Goal: Task Accomplishment & Management: Complete application form

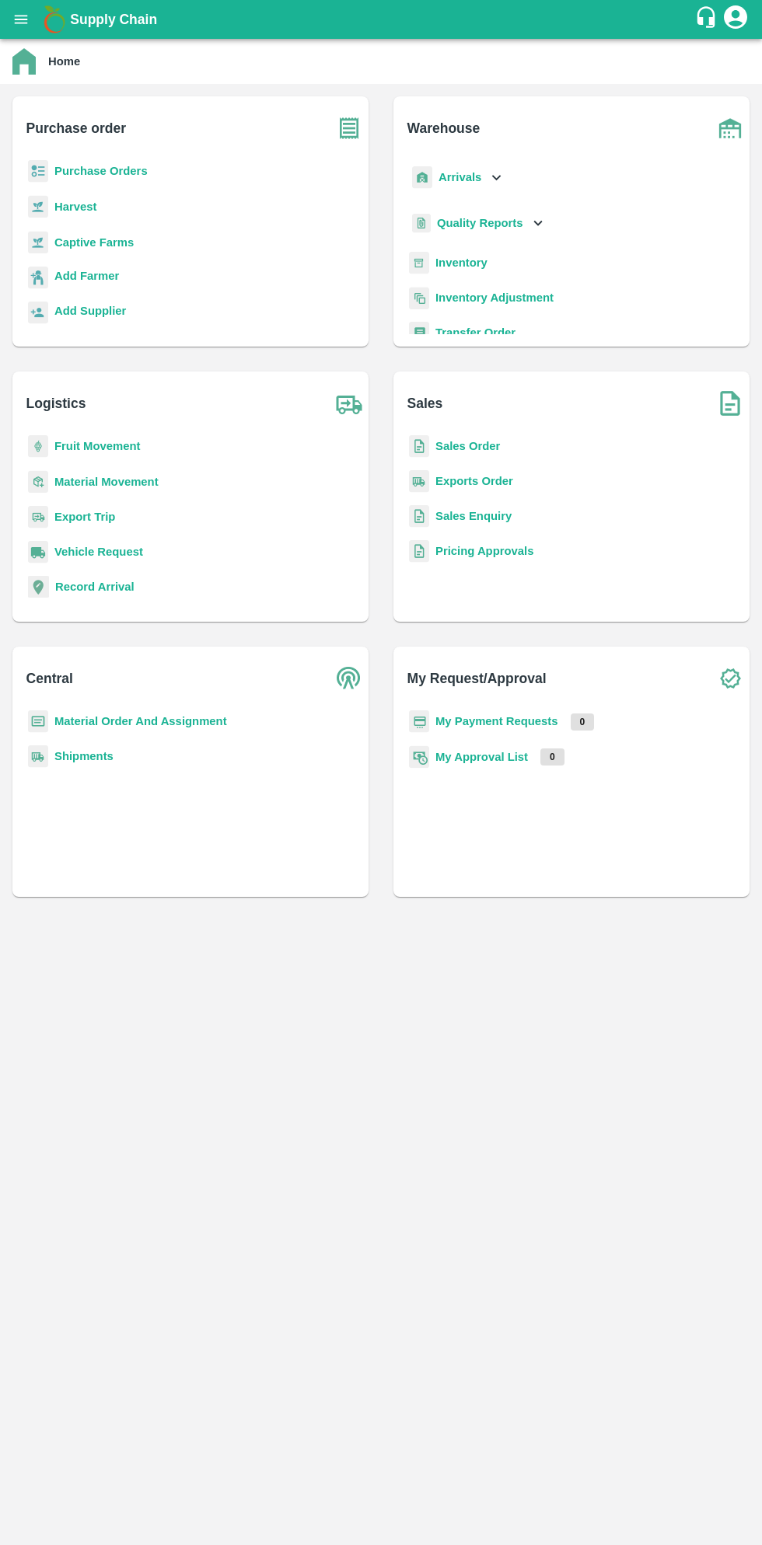
click at [111, 171] on b "Purchase Orders" at bounding box center [100, 171] width 93 height 12
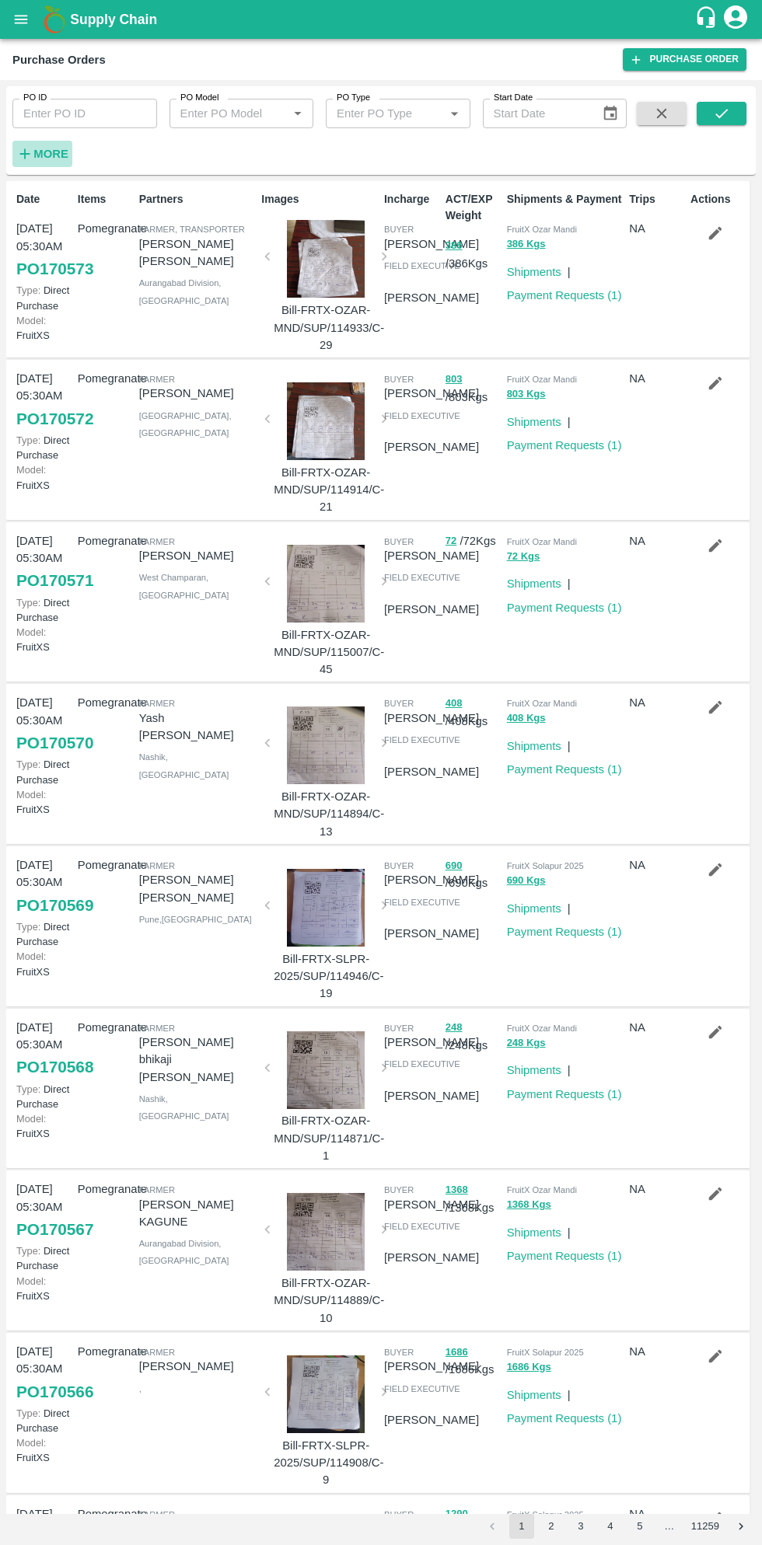
click at [51, 162] on h6 "More" at bounding box center [50, 154] width 35 height 20
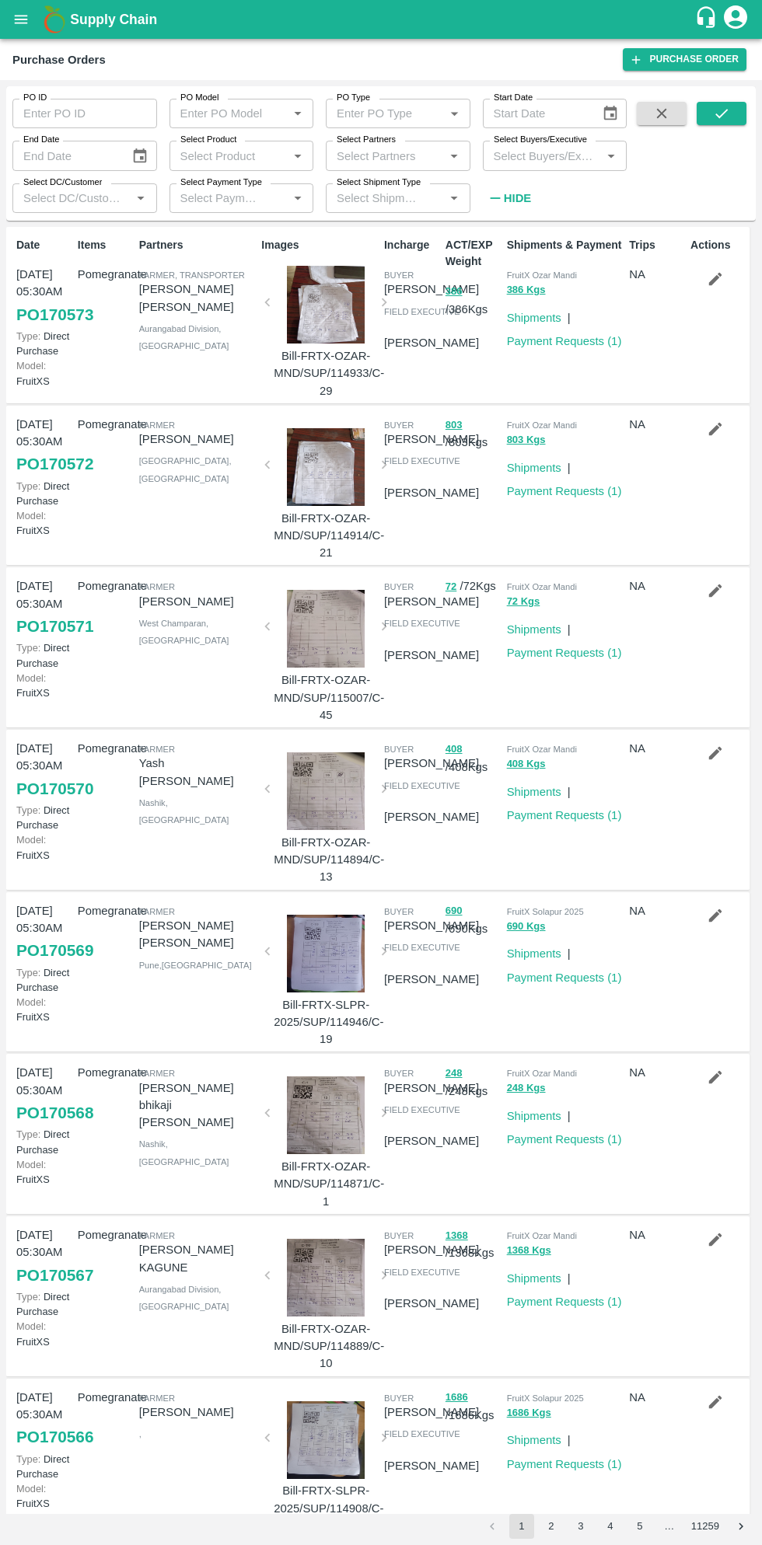
click at [560, 155] on input "Select Buyers/Executive" at bounding box center [542, 155] width 110 height 20
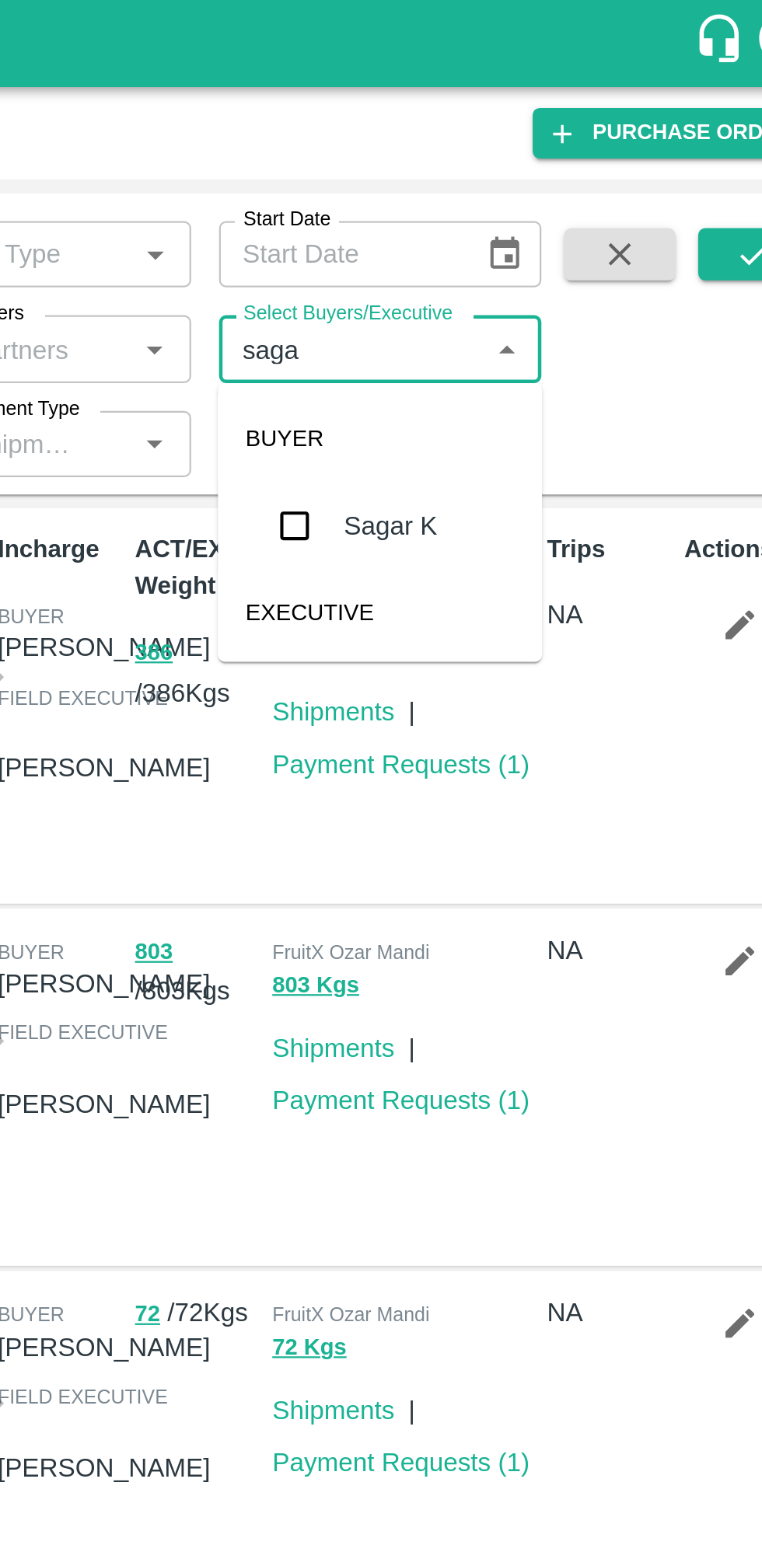
type input "sagar"
click at [522, 232] on input "checkbox" at bounding box center [516, 234] width 31 height 31
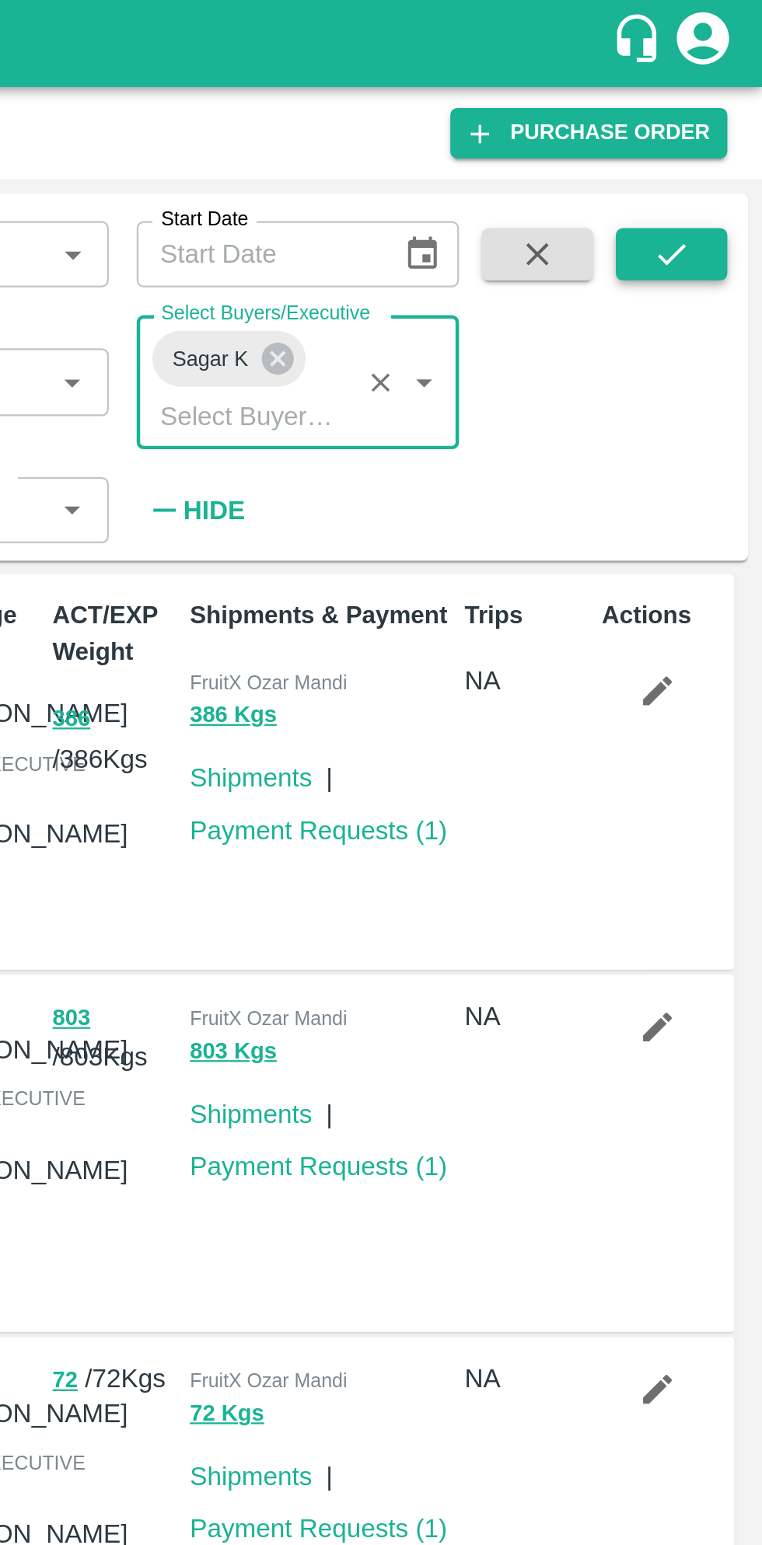
click at [726, 119] on icon "submit" at bounding box center [721, 113] width 17 height 17
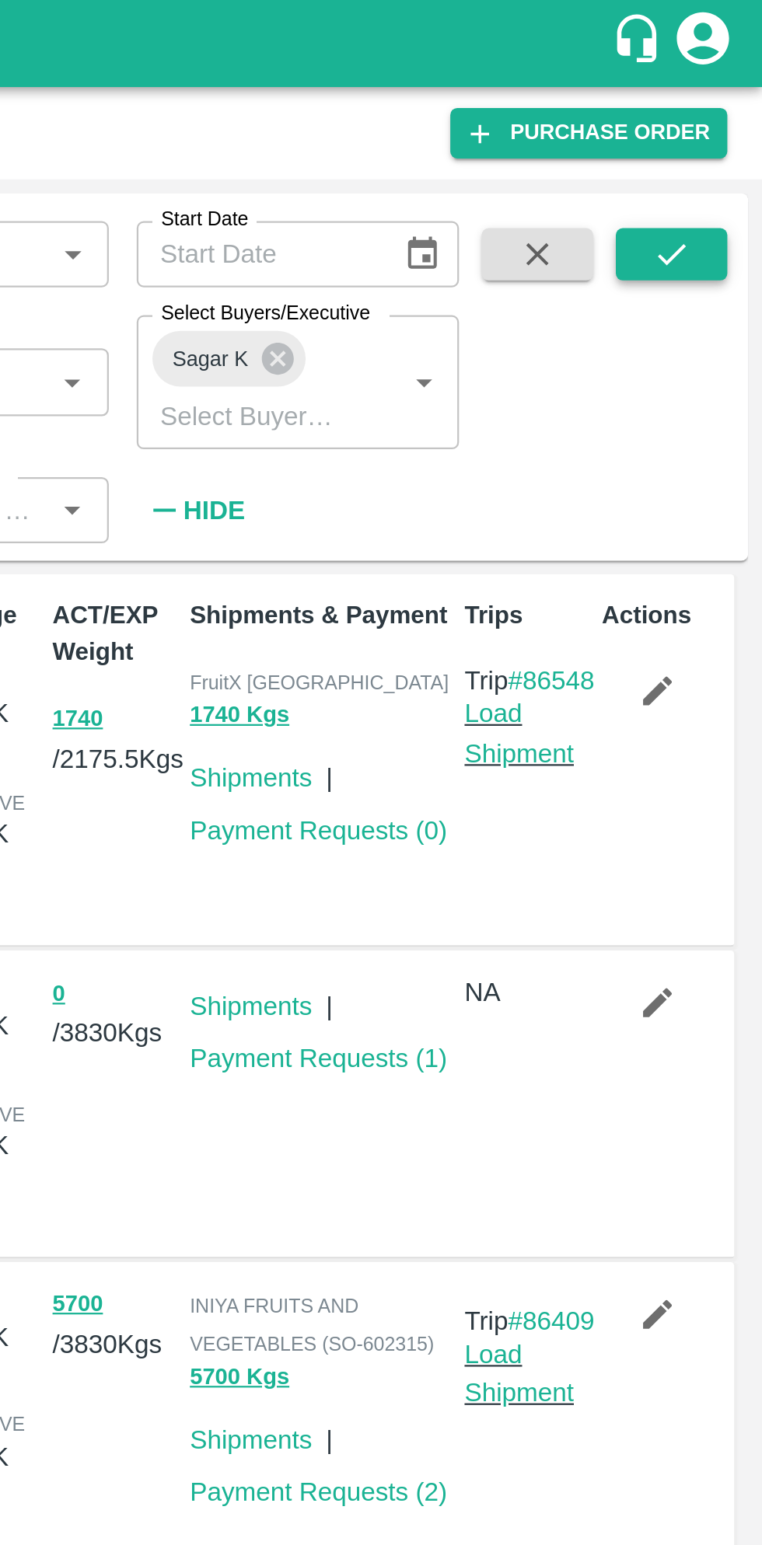
click at [718, 107] on icon "submit" at bounding box center [721, 113] width 17 height 17
click at [726, 106] on icon "submit" at bounding box center [721, 113] width 17 height 17
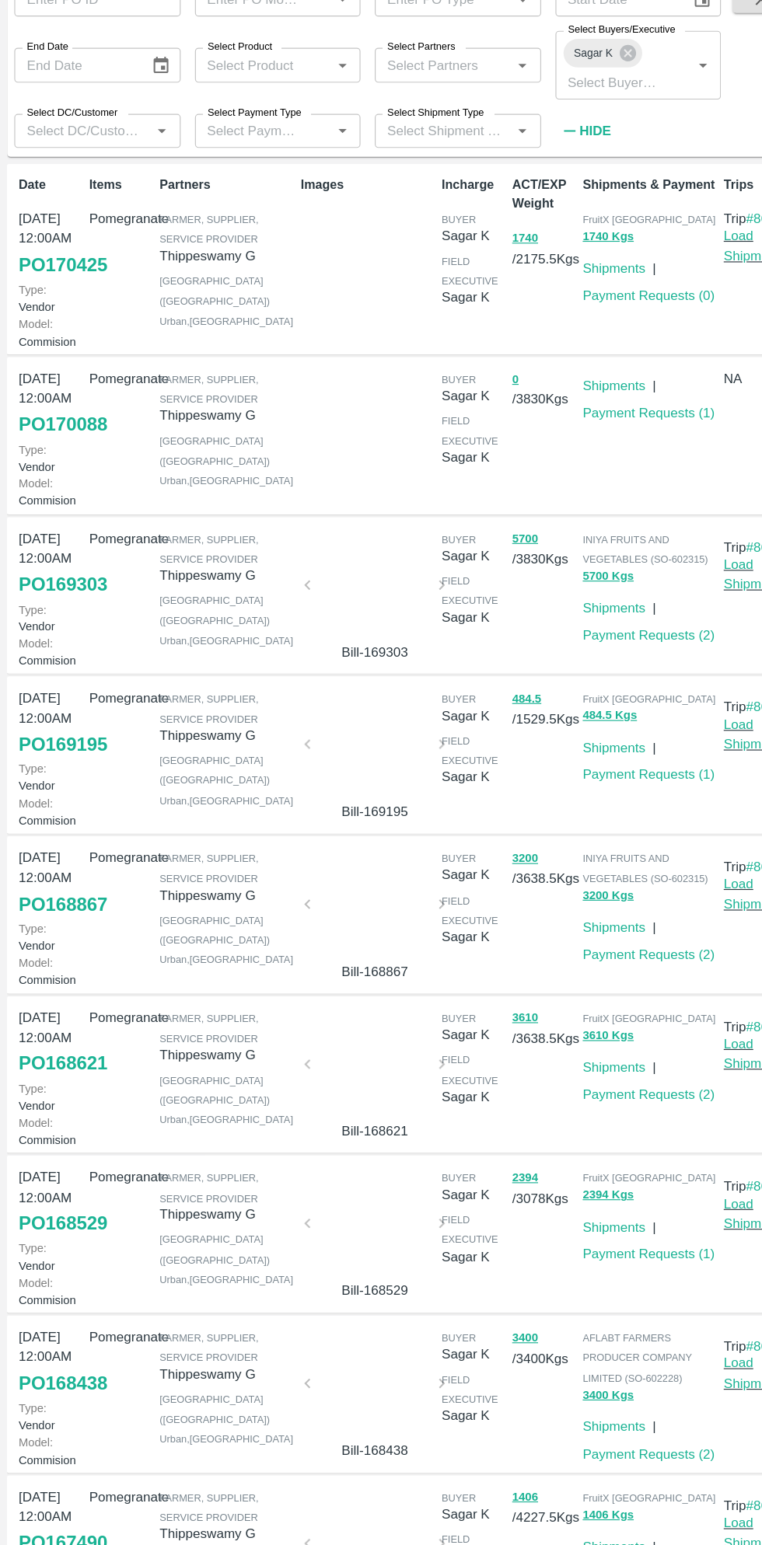
click at [53, 636] on link "PO 169303" at bounding box center [54, 622] width 77 height 28
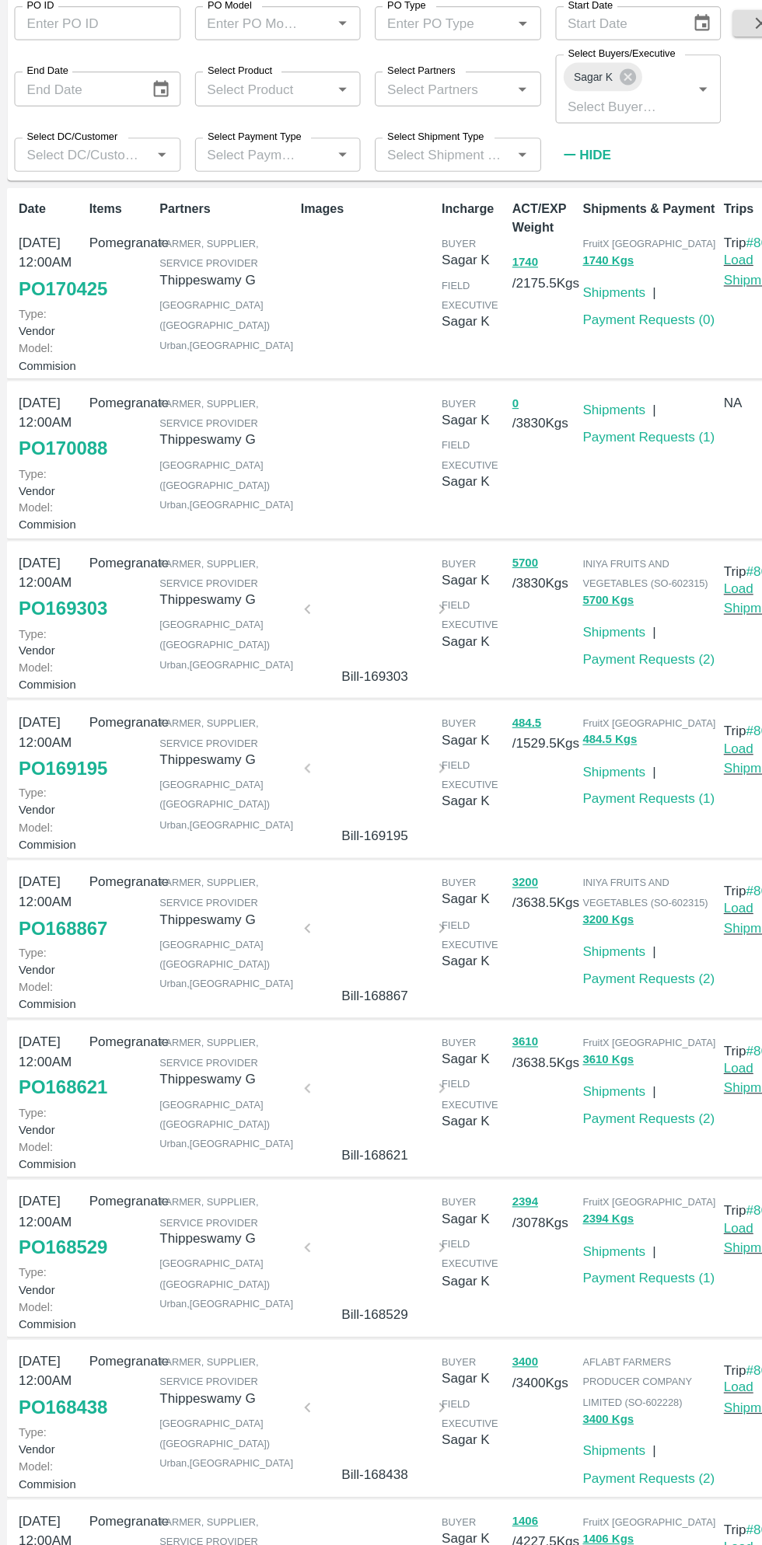
click at [54, 914] on link "PO 168867" at bounding box center [54, 900] width 77 height 28
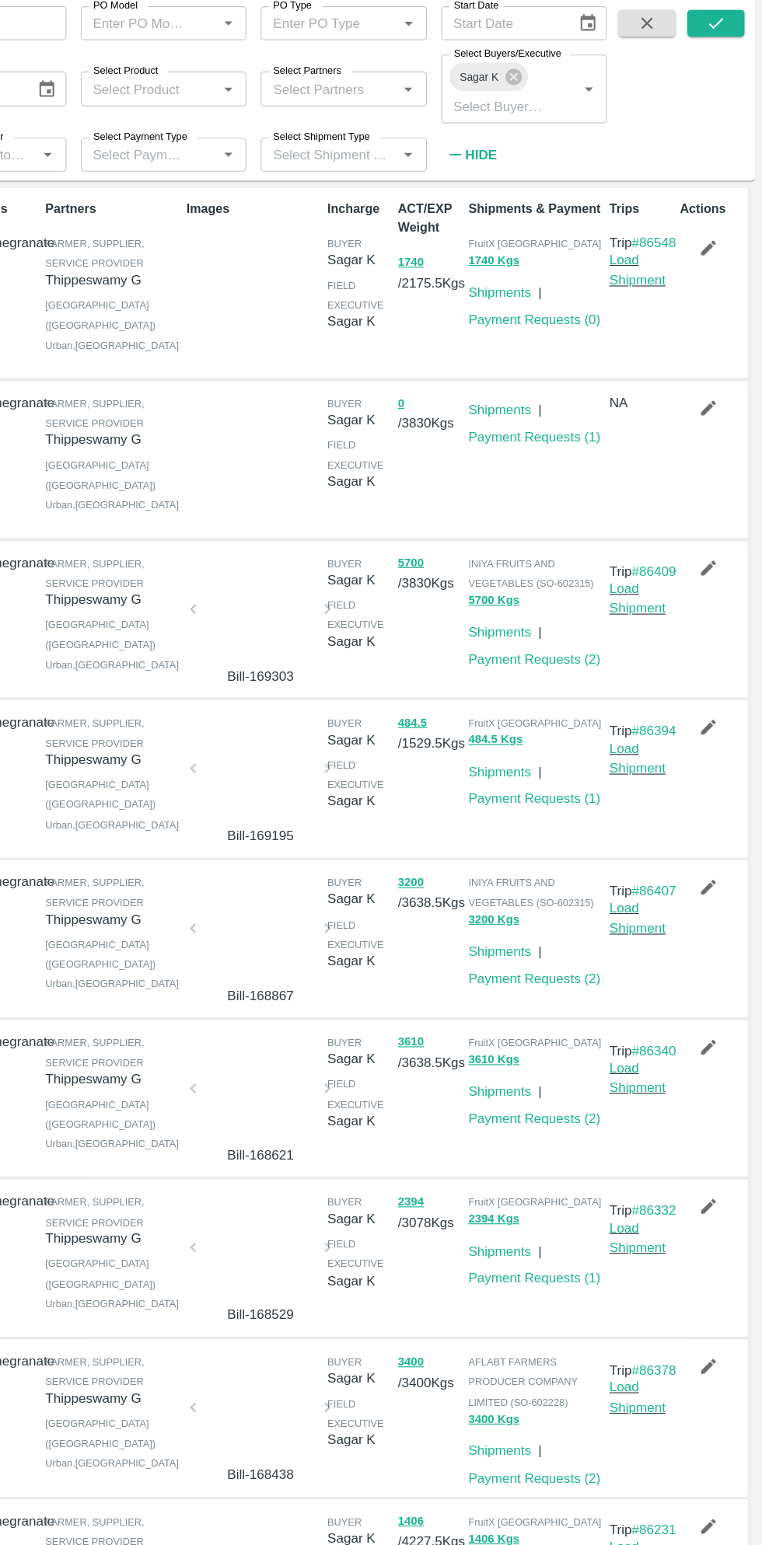
click at [716, 873] on icon "button" at bounding box center [715, 864] width 17 height 17
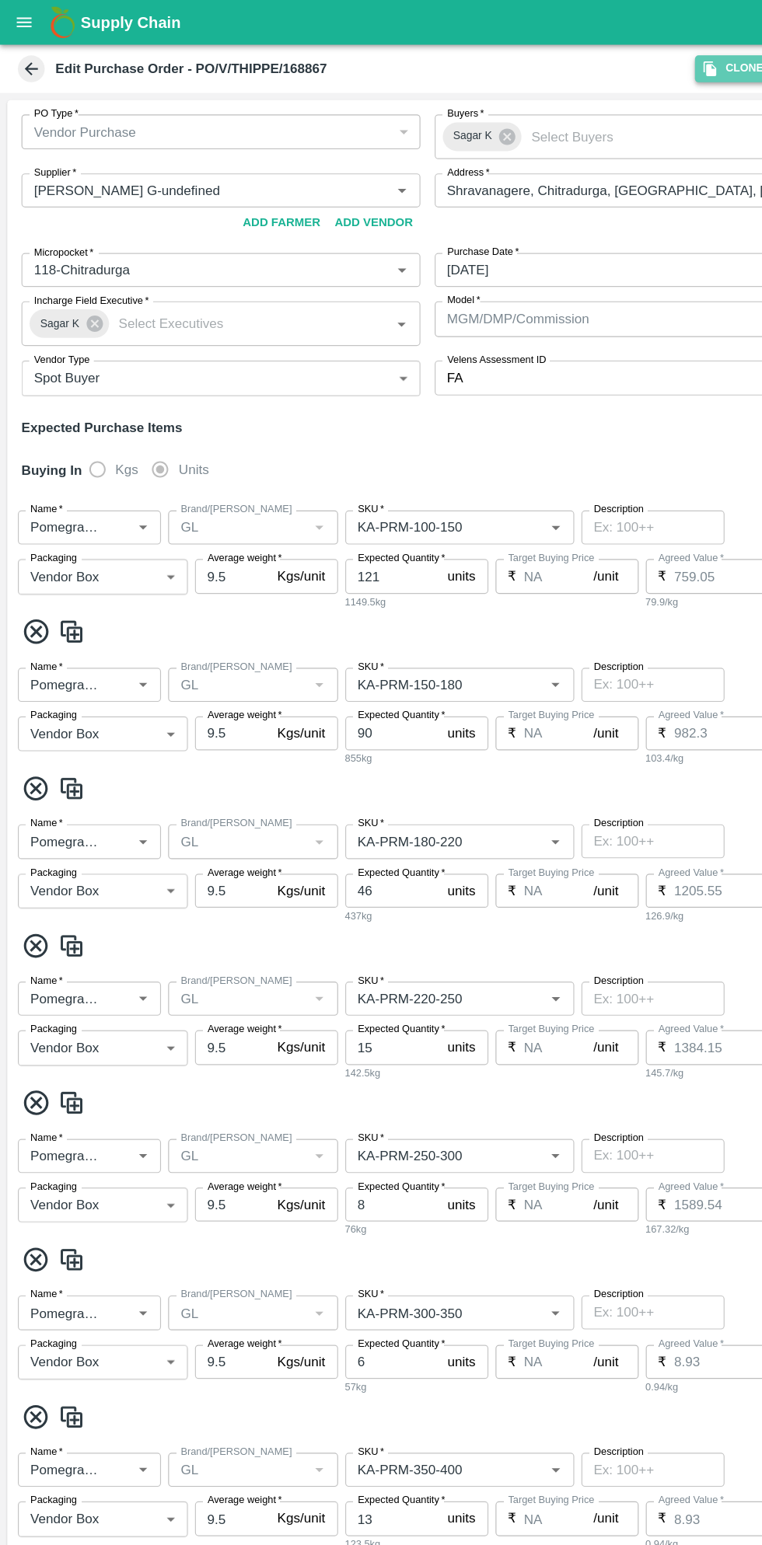
click at [642, 54] on button "Clone" at bounding box center [637, 59] width 67 height 23
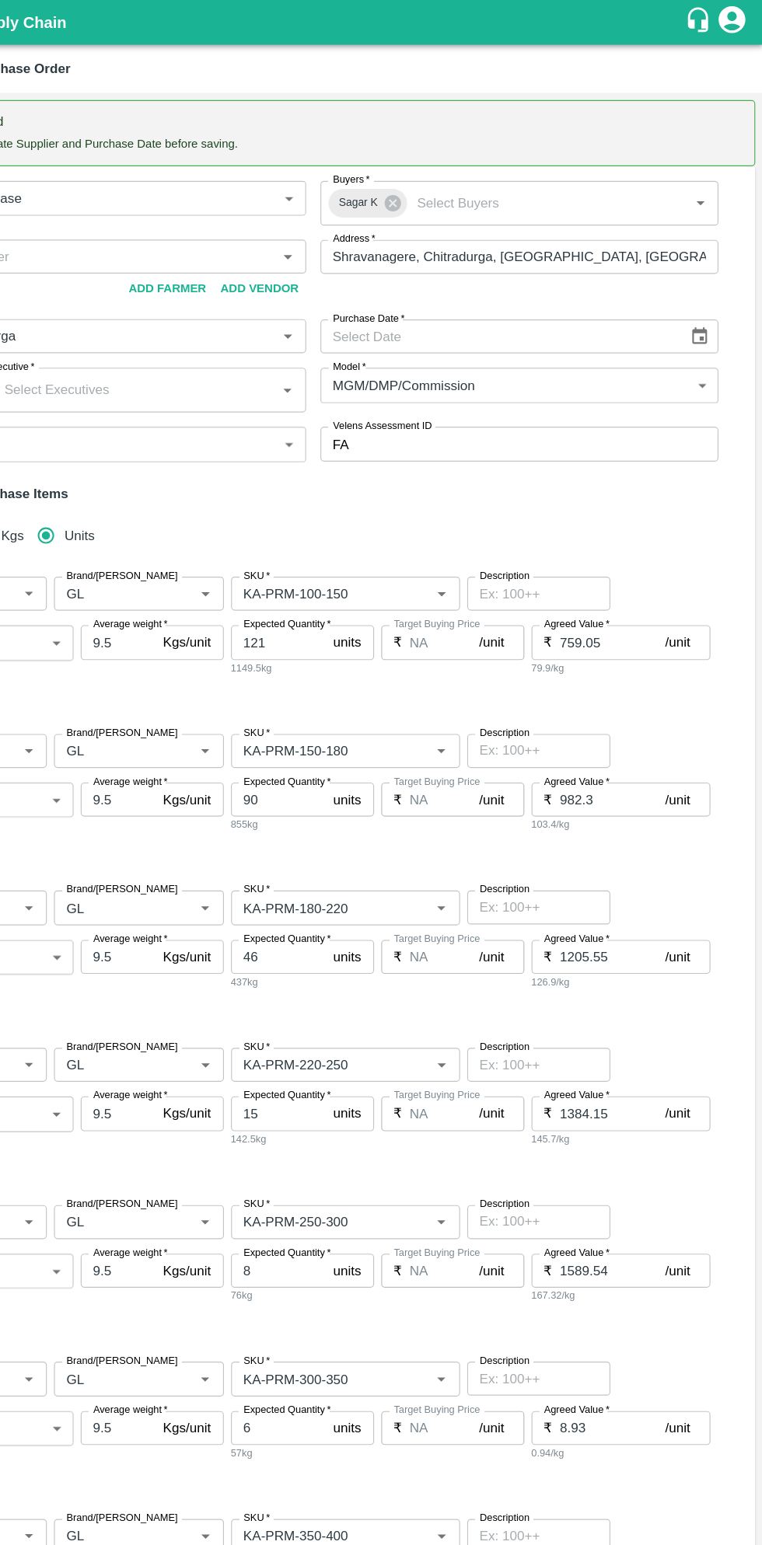
click at [707, 292] on icon "Choose date" at bounding box center [707, 292] width 17 height 17
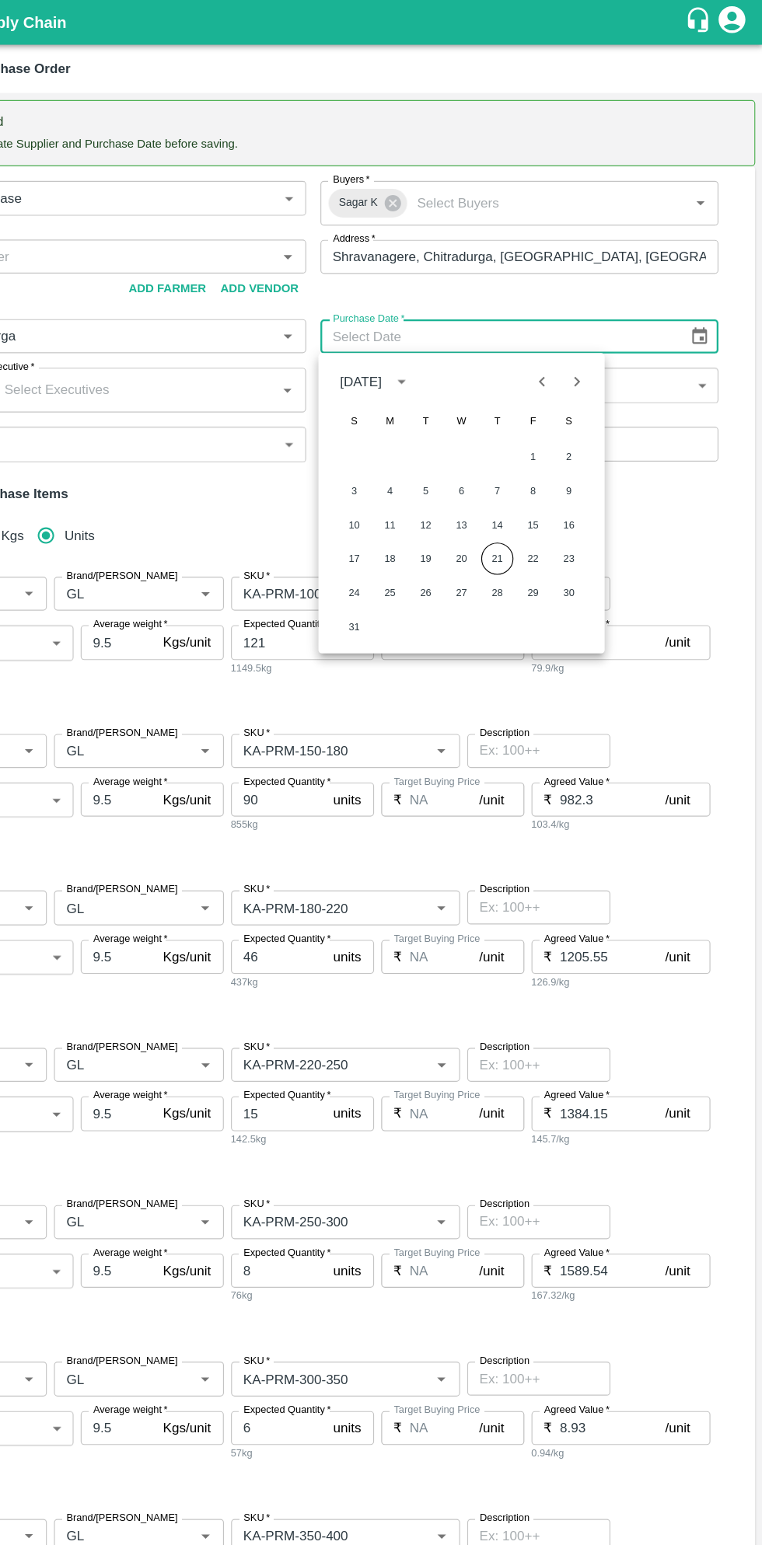
click at [532, 485] on button "21" at bounding box center [532, 486] width 28 height 28
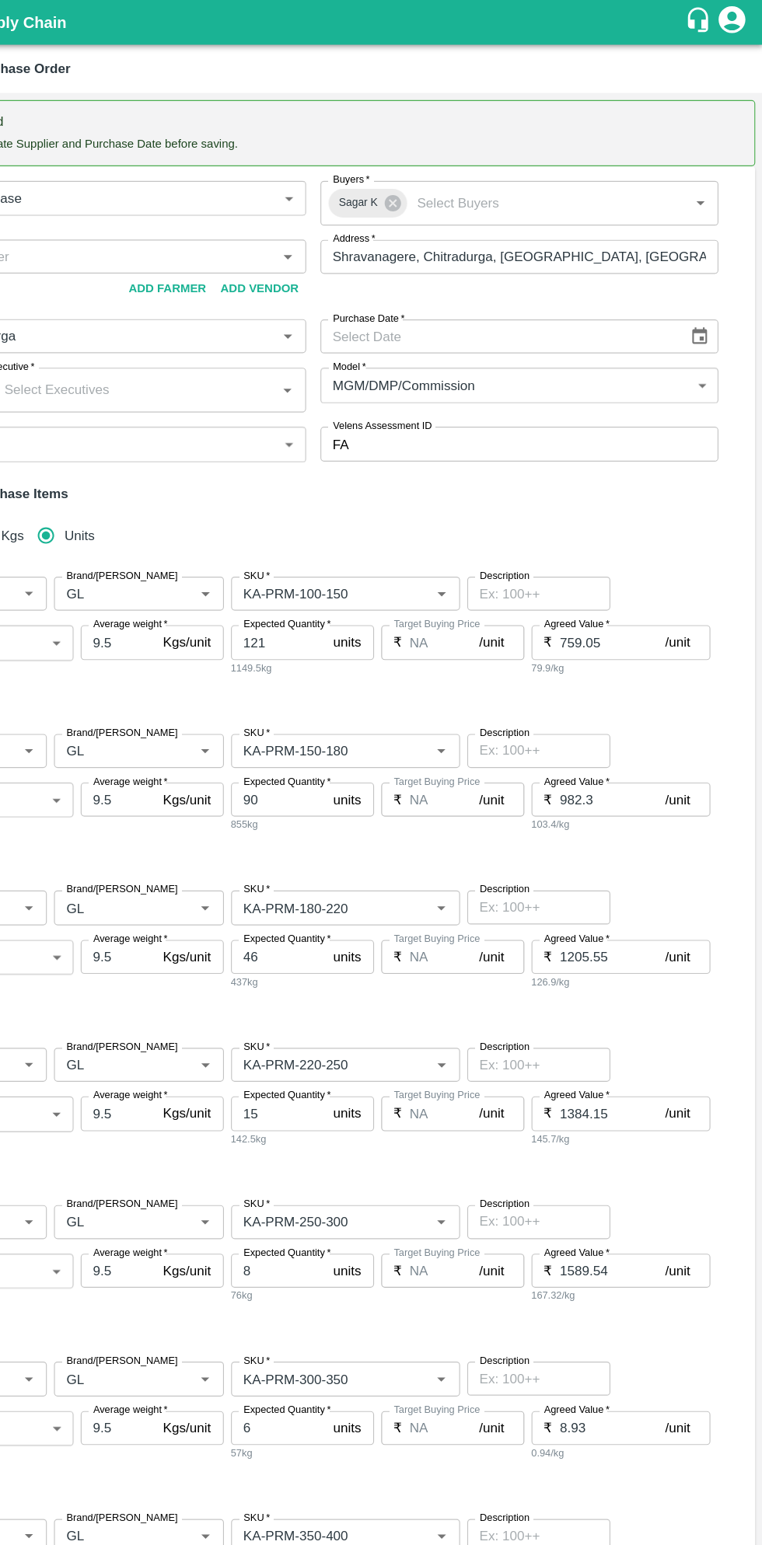
type input "21/08/2025"
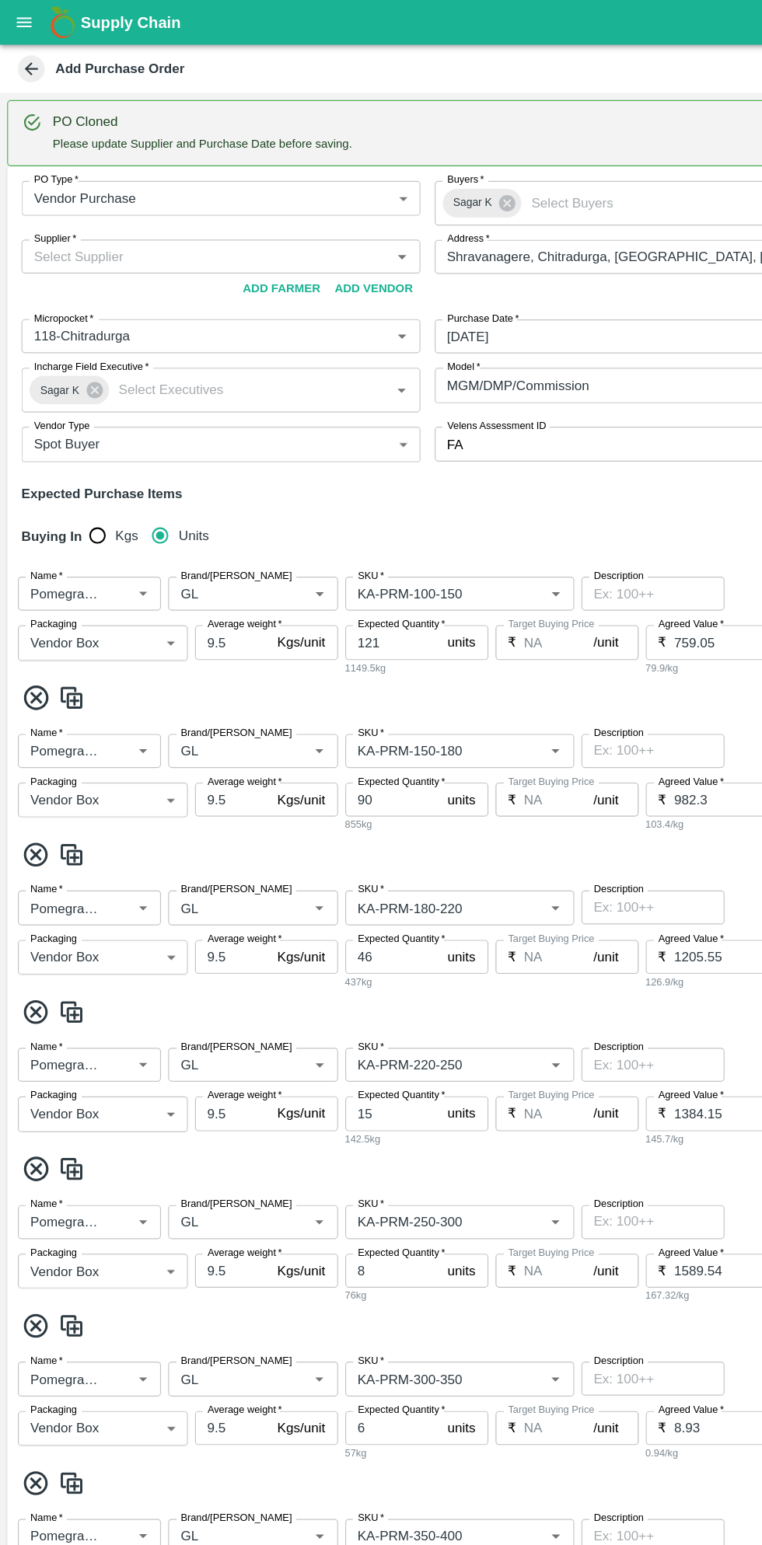
click at [190, 216] on input "Supplier   *" at bounding box center [179, 223] width 312 height 20
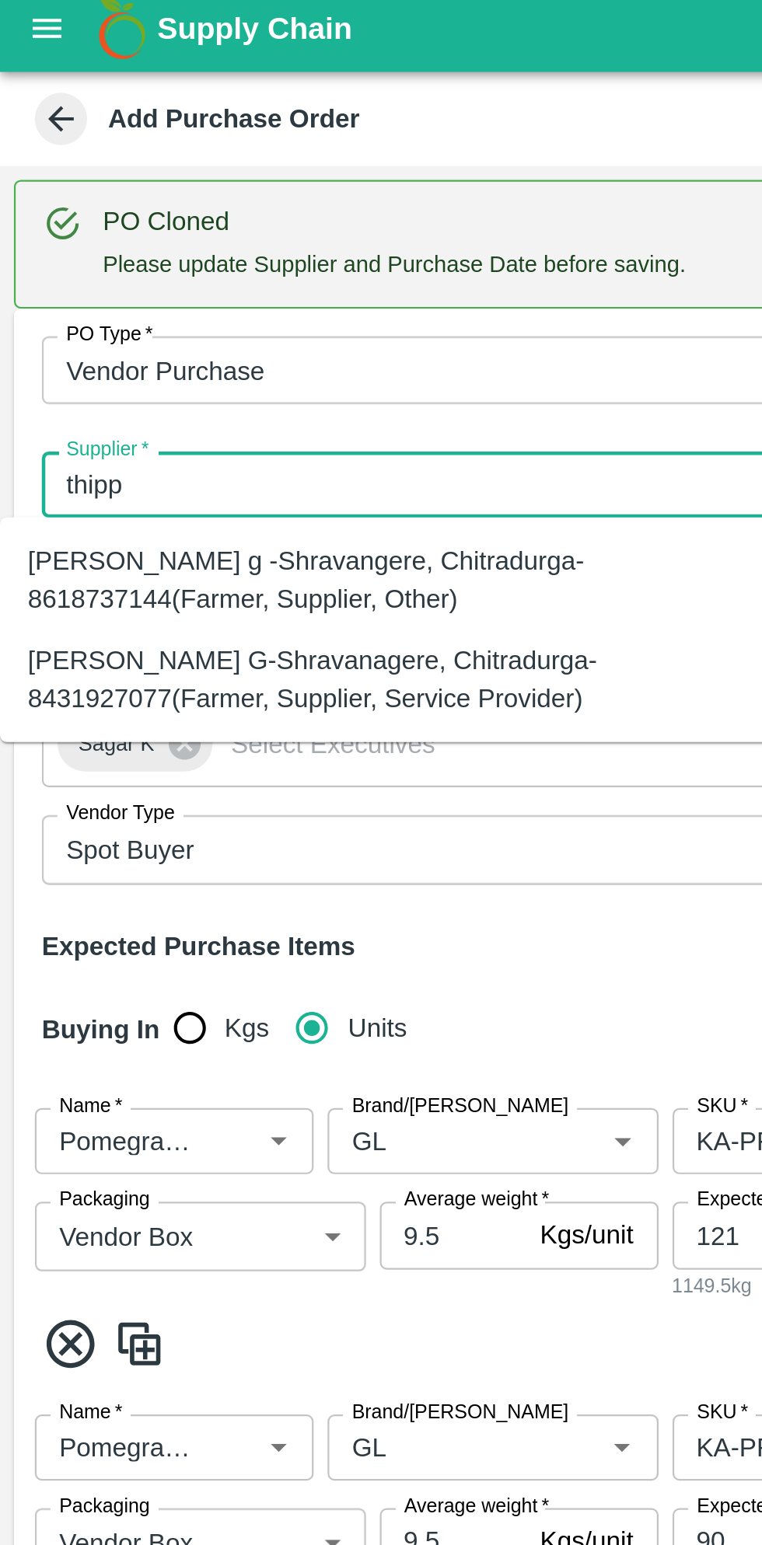
click at [244, 316] on div "Thippeswamy G-Shravanagere, Chitradurga-8431927077(Farmer, Supplier, Service Pr…" at bounding box center [172, 309] width 320 height 35
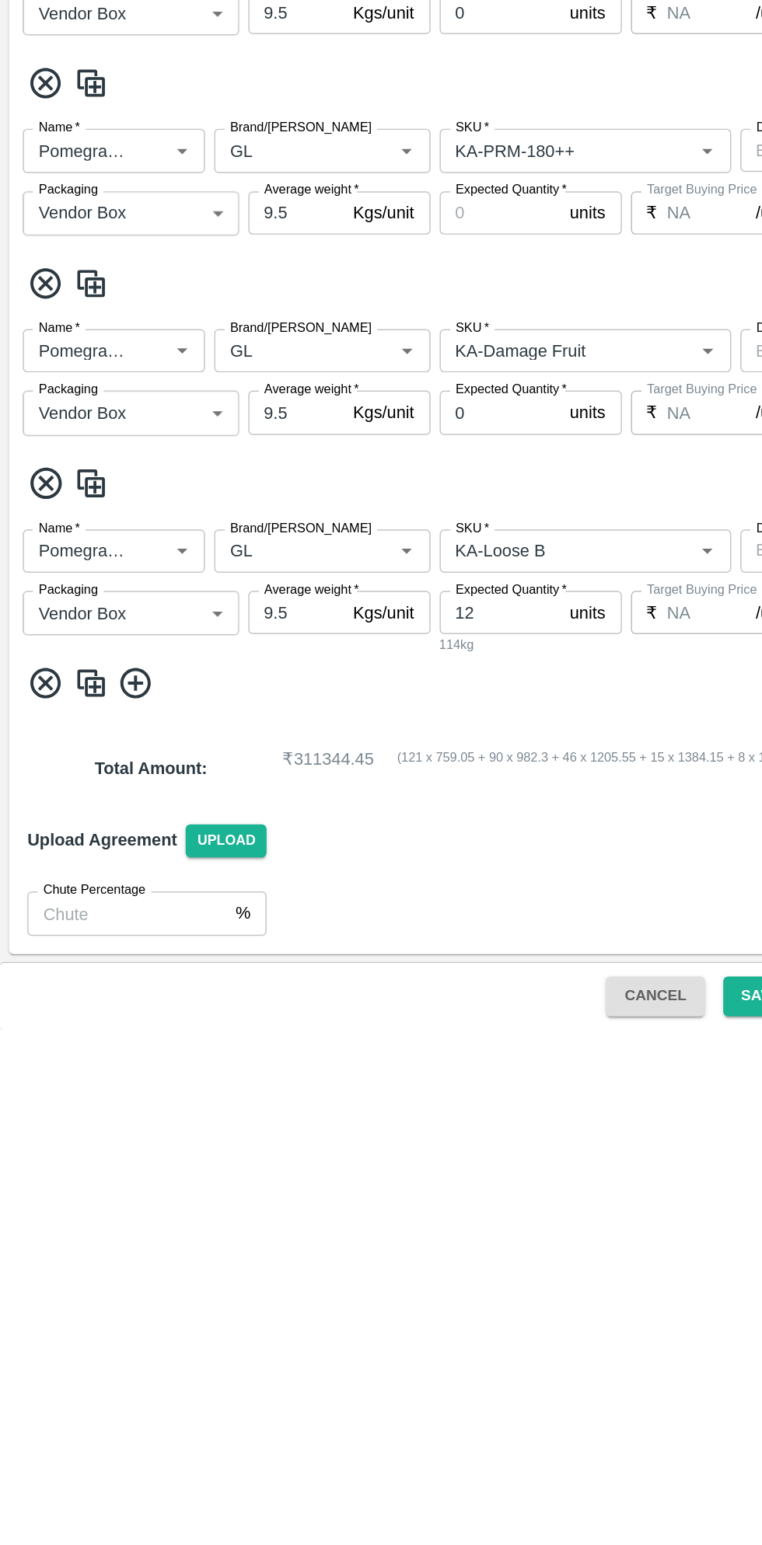
scroll to position [1074, 0]
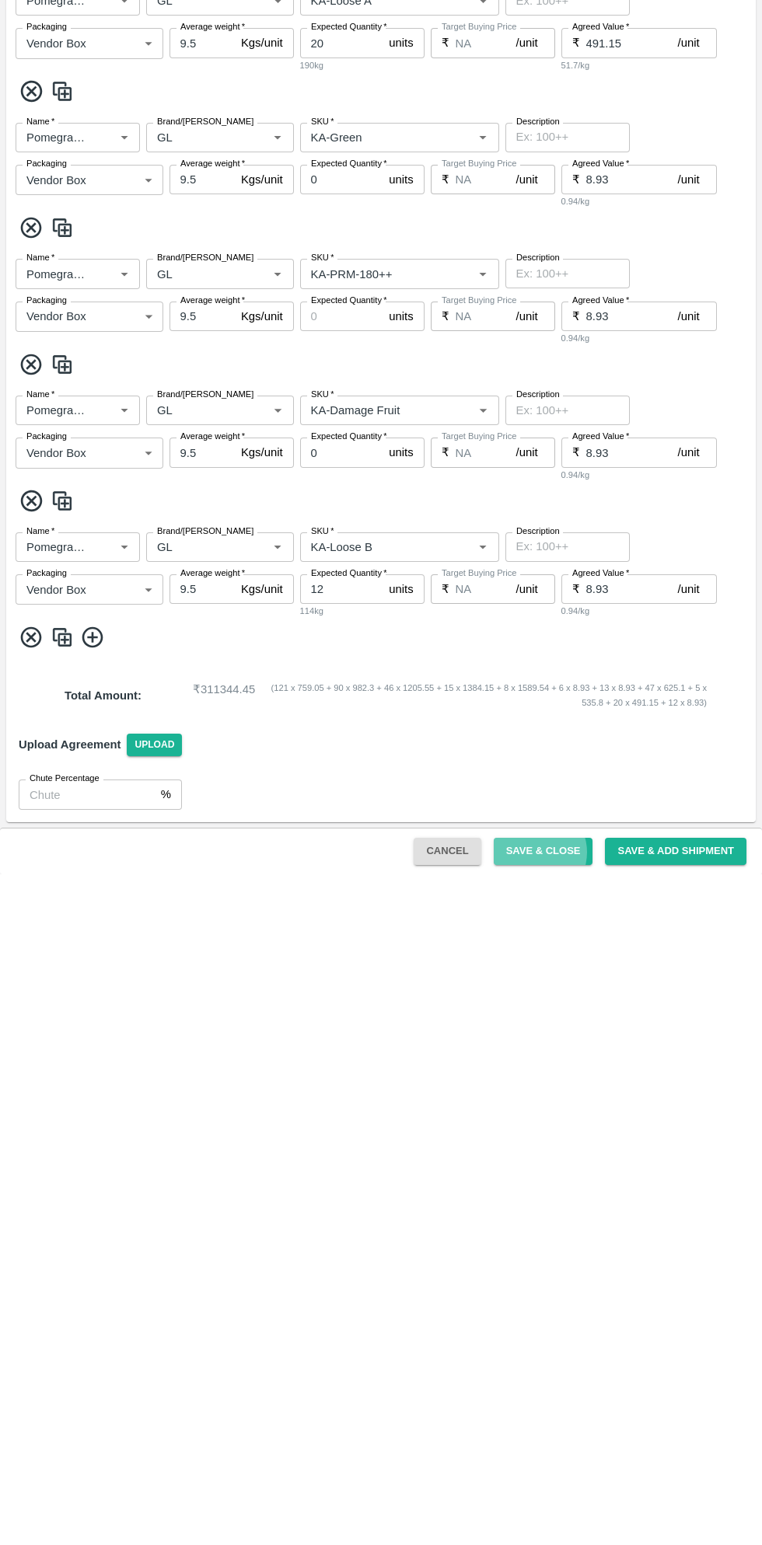
type input "Thippeswamy G-Shravanagere, Chitradurga-8431927077(Farmer, Supplier, Service Pr…"
click at [550, 1523] on button "Save & Close" at bounding box center [544, 1522] width 100 height 27
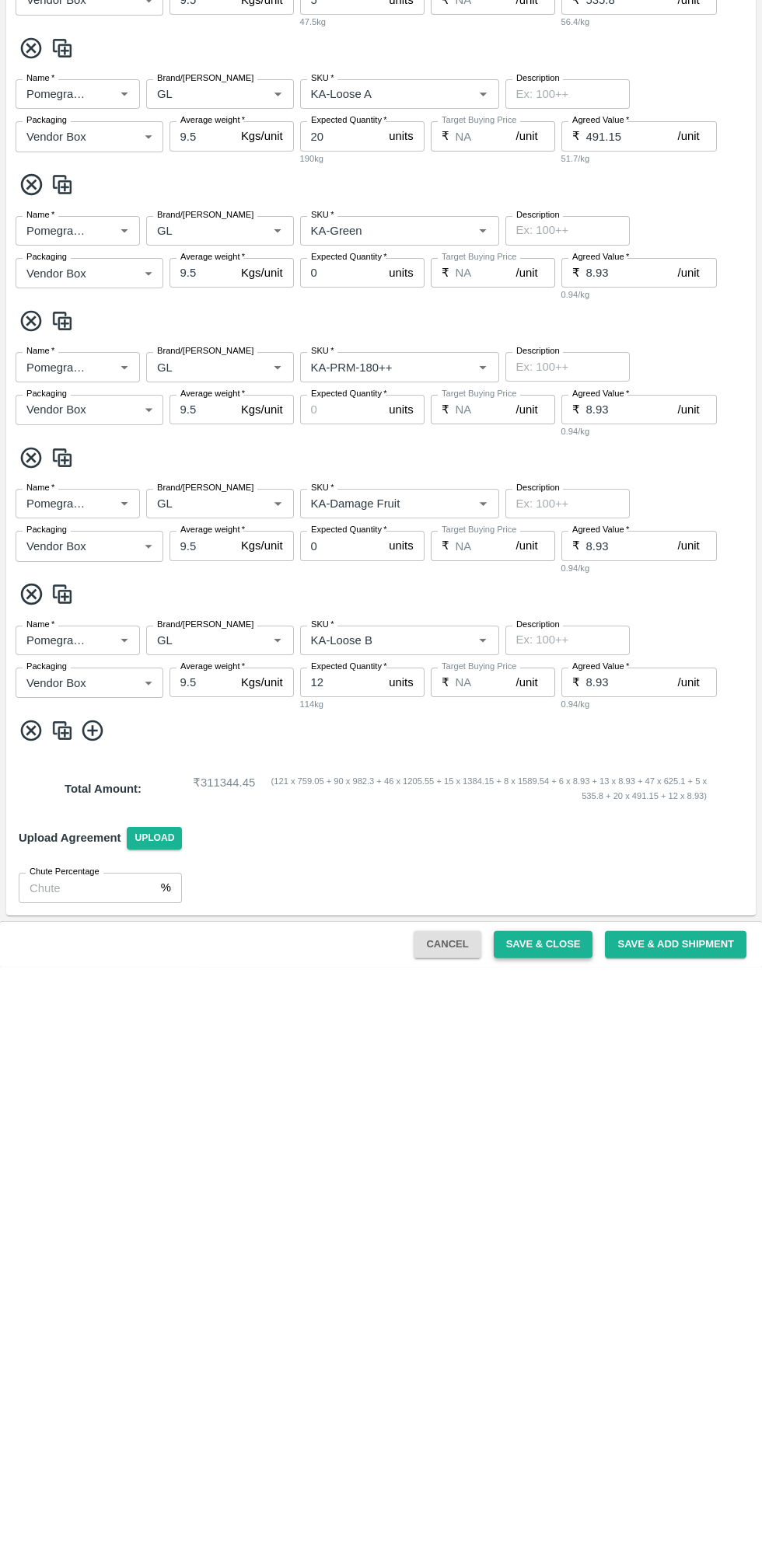
scroll to position [0, 0]
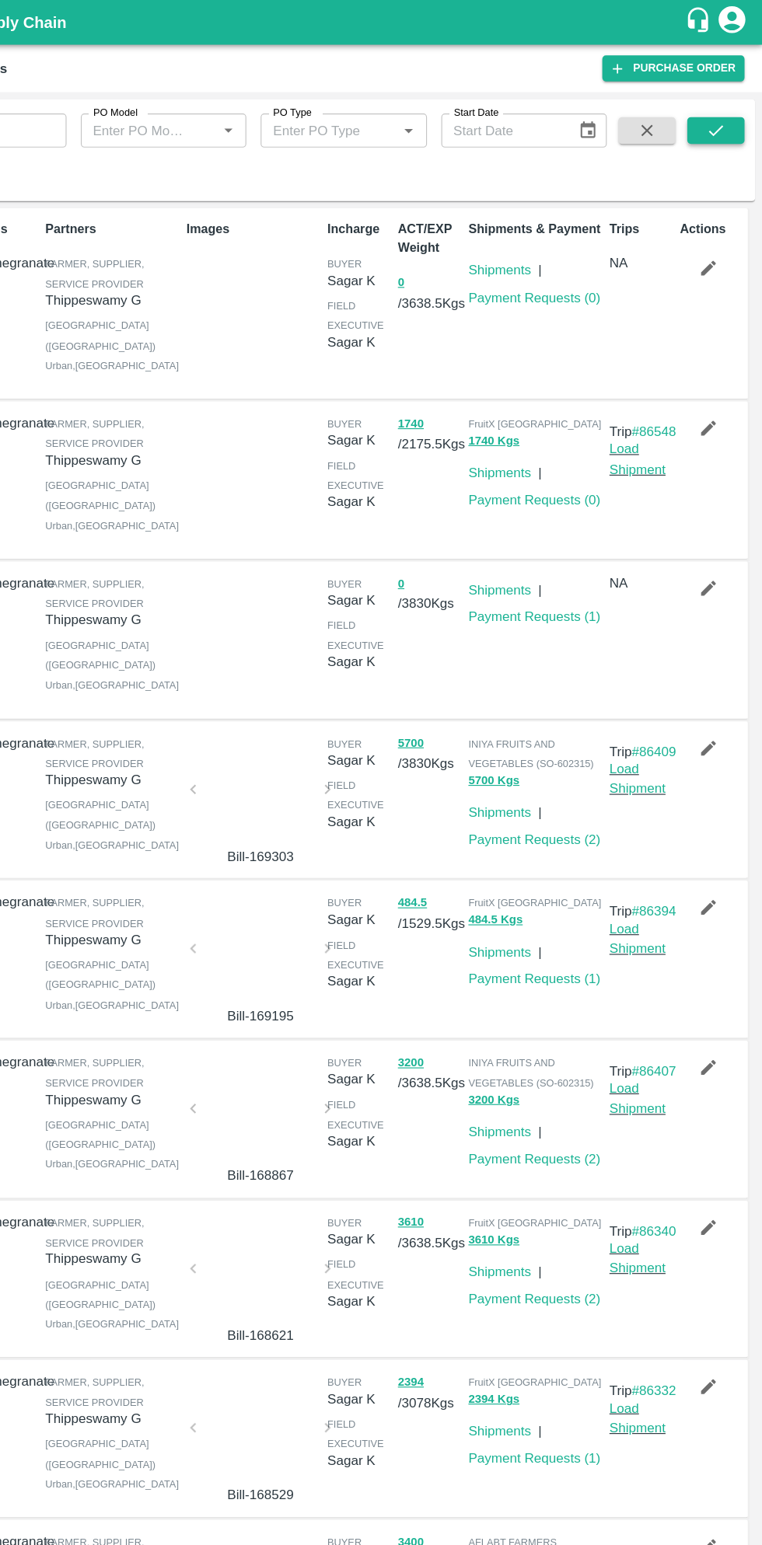
click at [743, 112] on button "submit" at bounding box center [722, 113] width 50 height 23
click at [581, 260] on link "Payment Requests ( 0 )" at bounding box center [564, 259] width 115 height 12
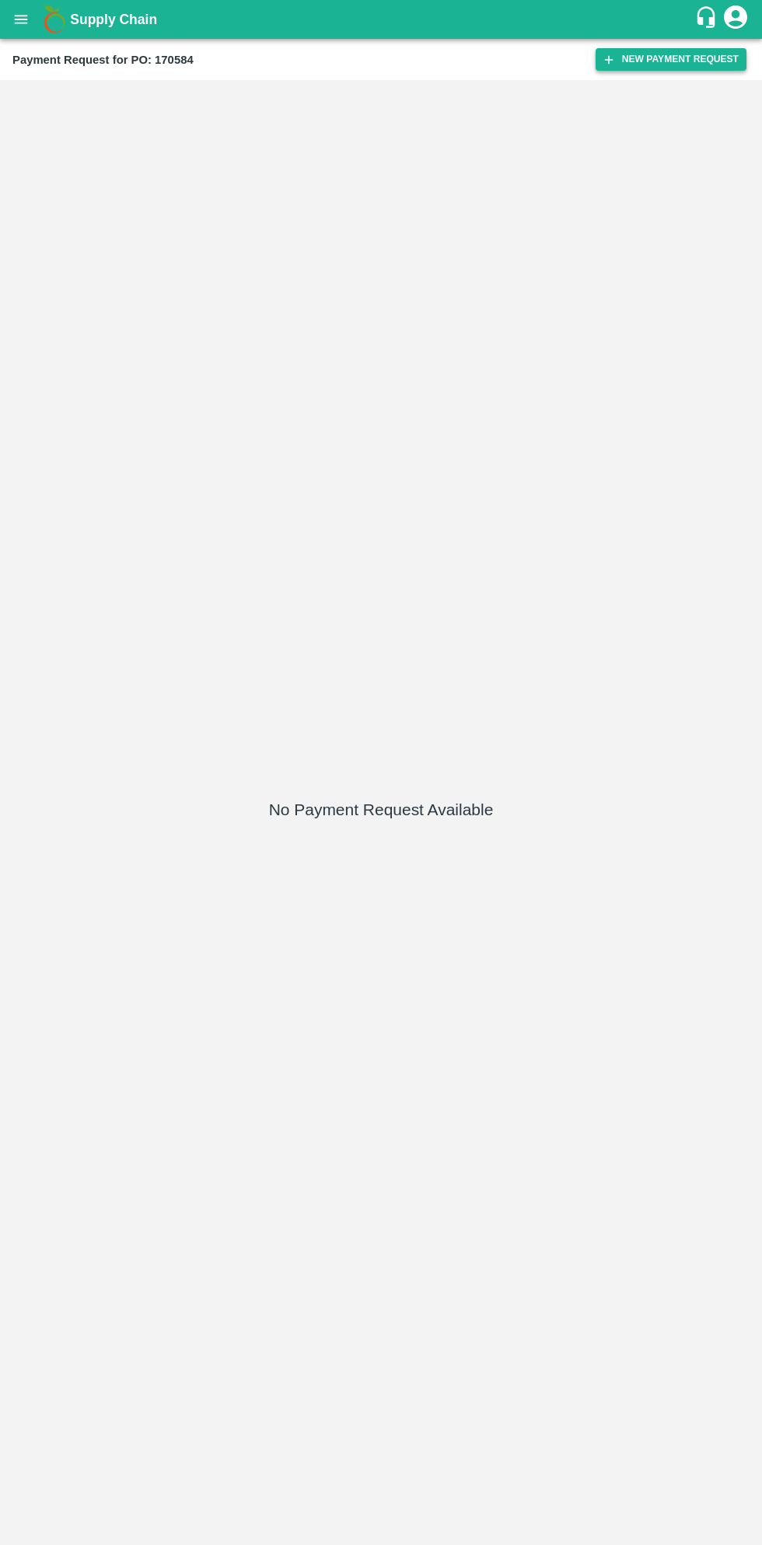
click at [665, 55] on button "New Payment Request" at bounding box center [670, 59] width 151 height 23
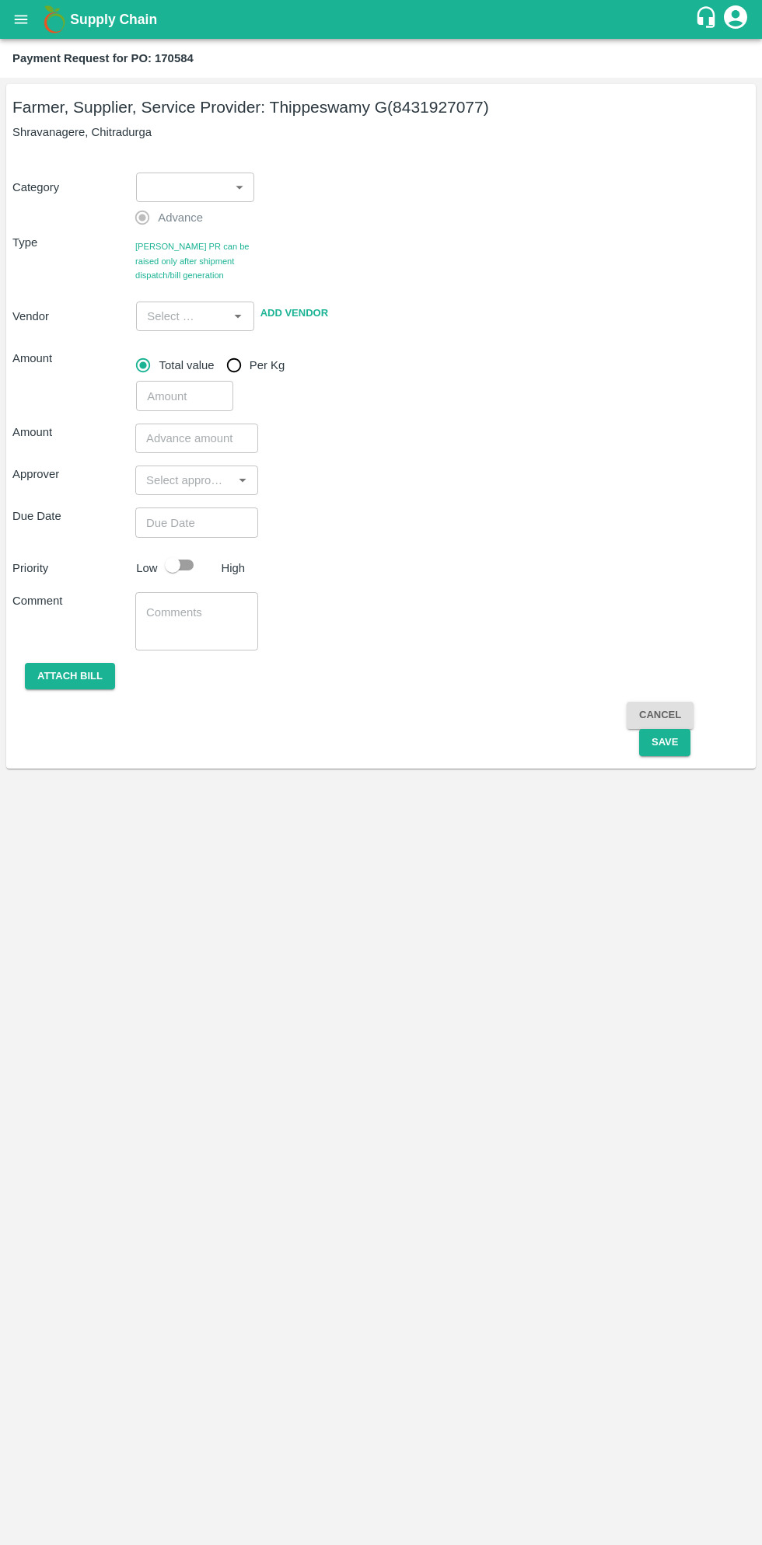
click at [197, 193] on body "Supply Chain Payment Request for PO: 170584 Farmer, Supplier, Service Provider:…" at bounding box center [381, 772] width 762 height 1545
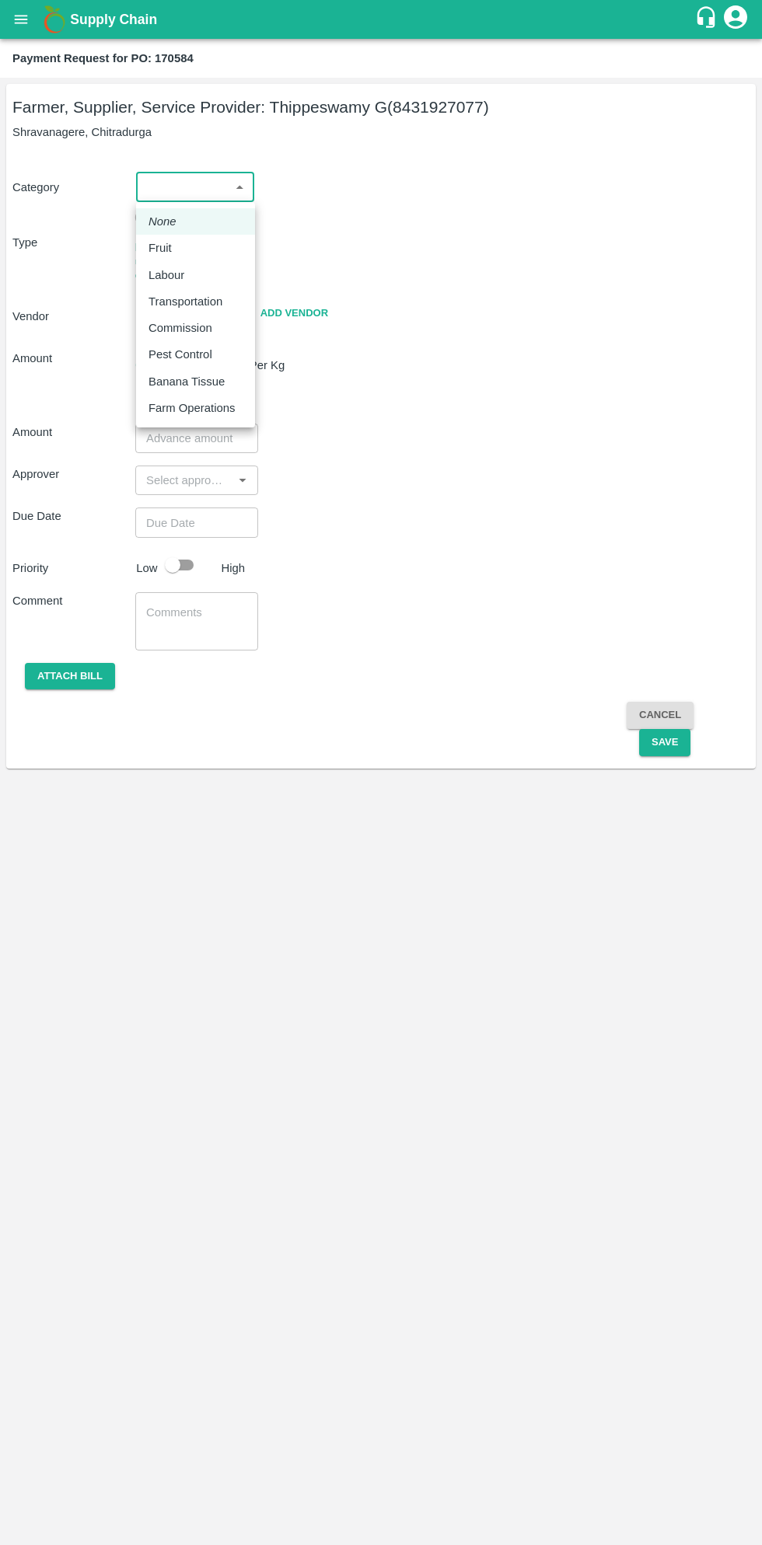
click at [171, 250] on p "Fruit" at bounding box center [159, 247] width 23 height 17
type input "1"
type input "[PERSON_NAME] G - 8431927077(Farmer, Supplier, Service Provider)"
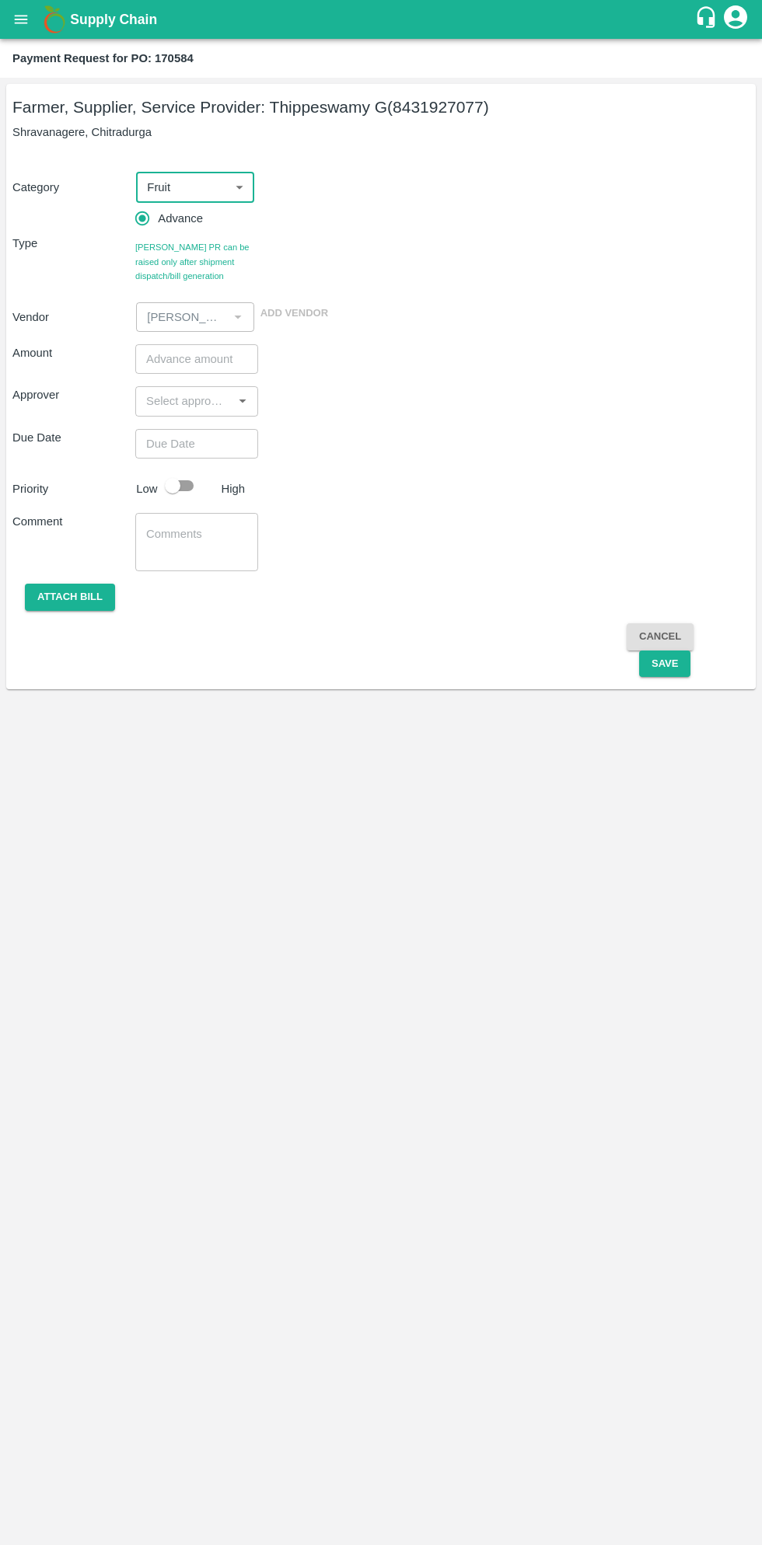
click at [198, 358] on input "number" at bounding box center [196, 359] width 123 height 30
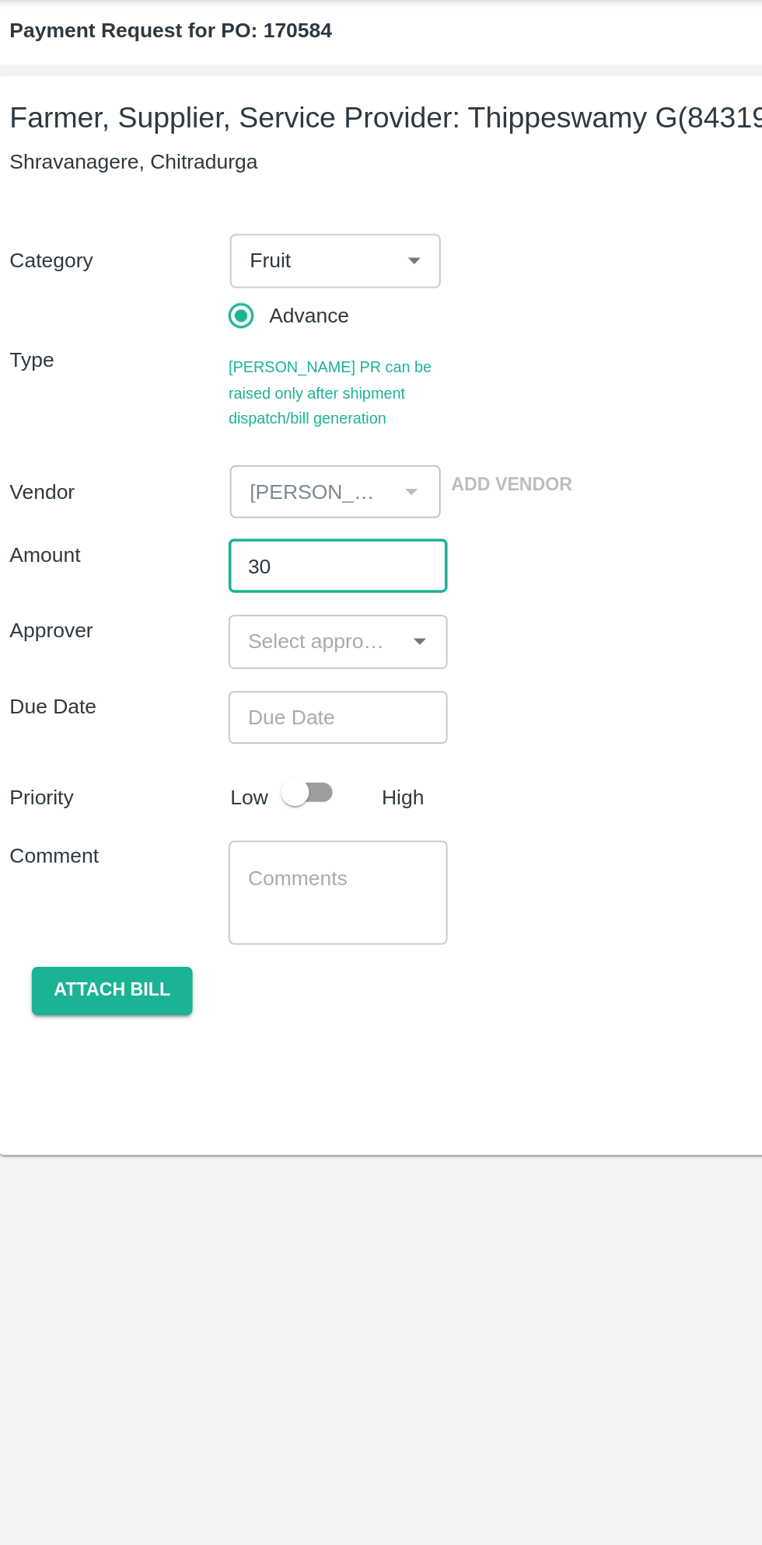
type input "3"
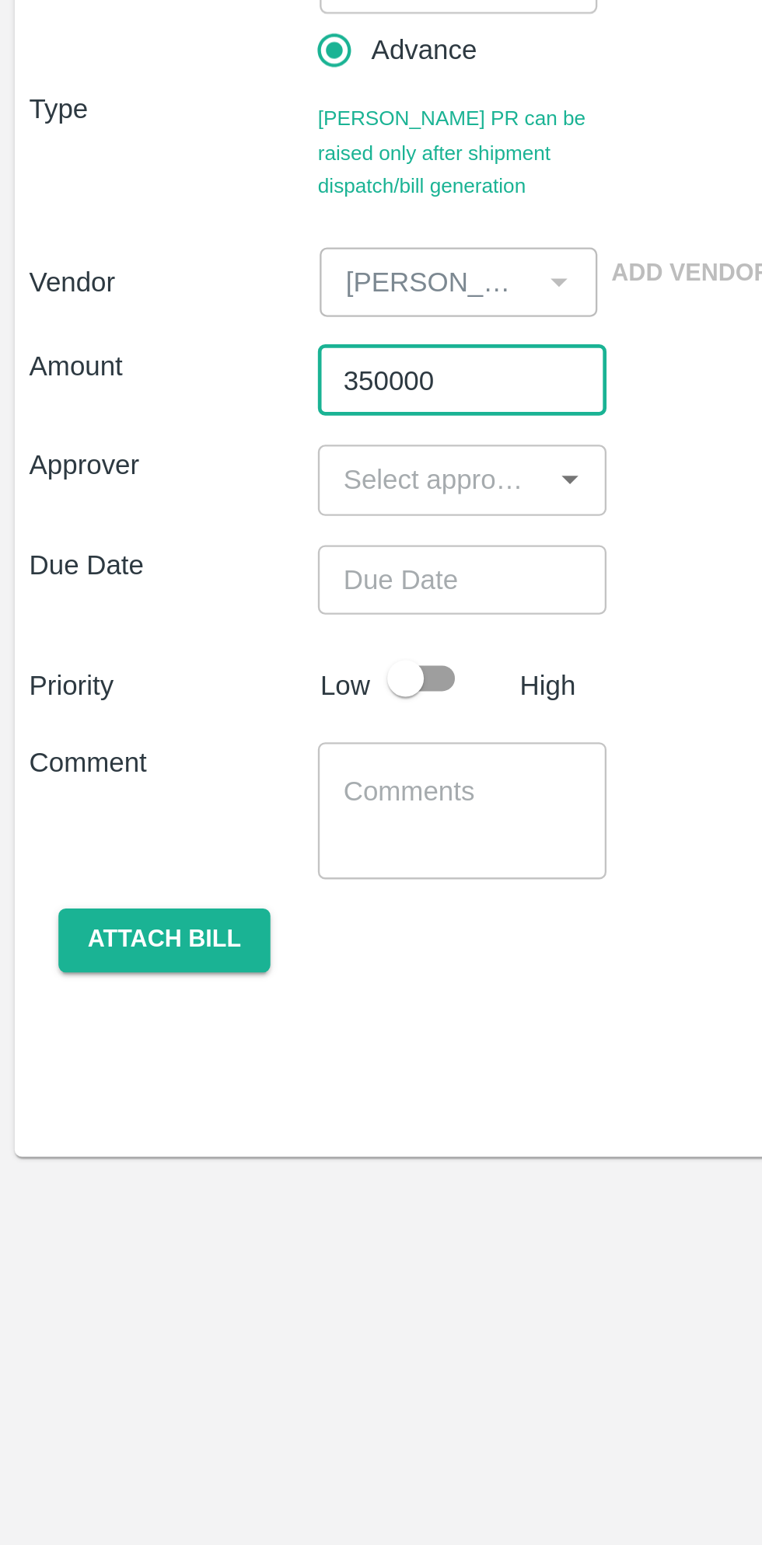
type input "350000"
click at [191, 405] on input "input" at bounding box center [184, 401] width 88 height 20
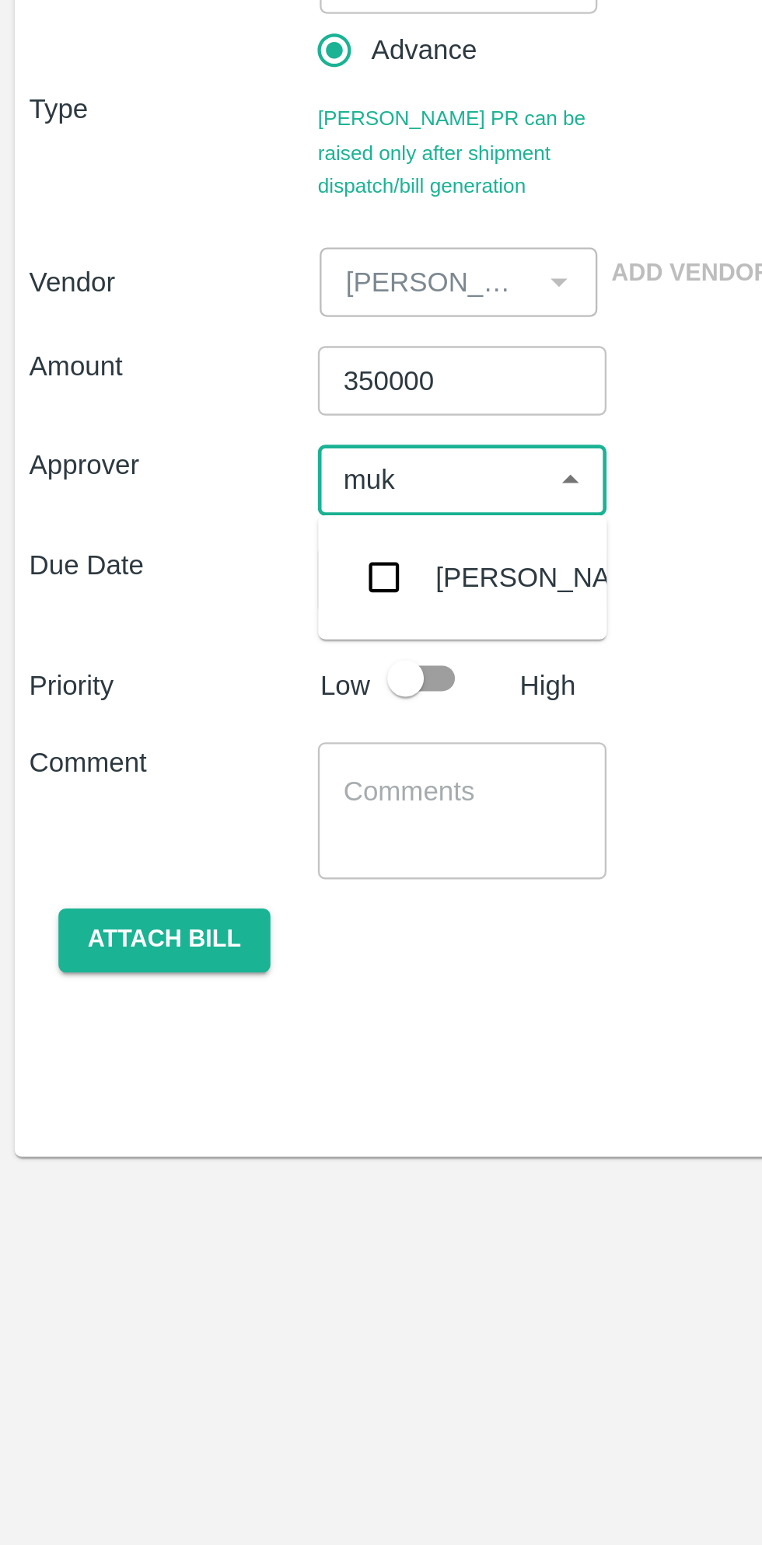
type input "muku"
click at [172, 442] on input "checkbox" at bounding box center [163, 443] width 31 height 31
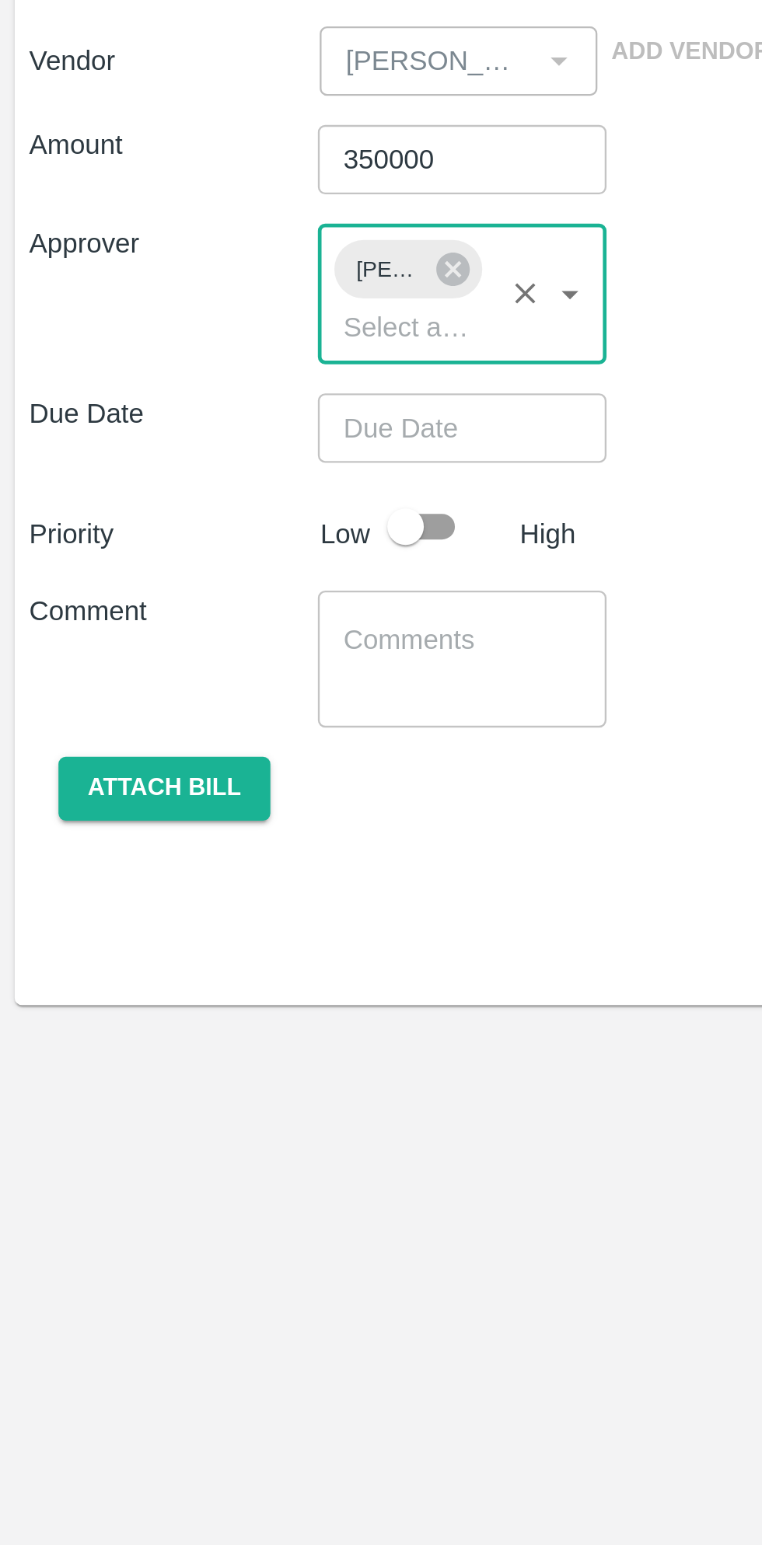
click at [201, 474] on input "Choose date" at bounding box center [191, 474] width 112 height 30
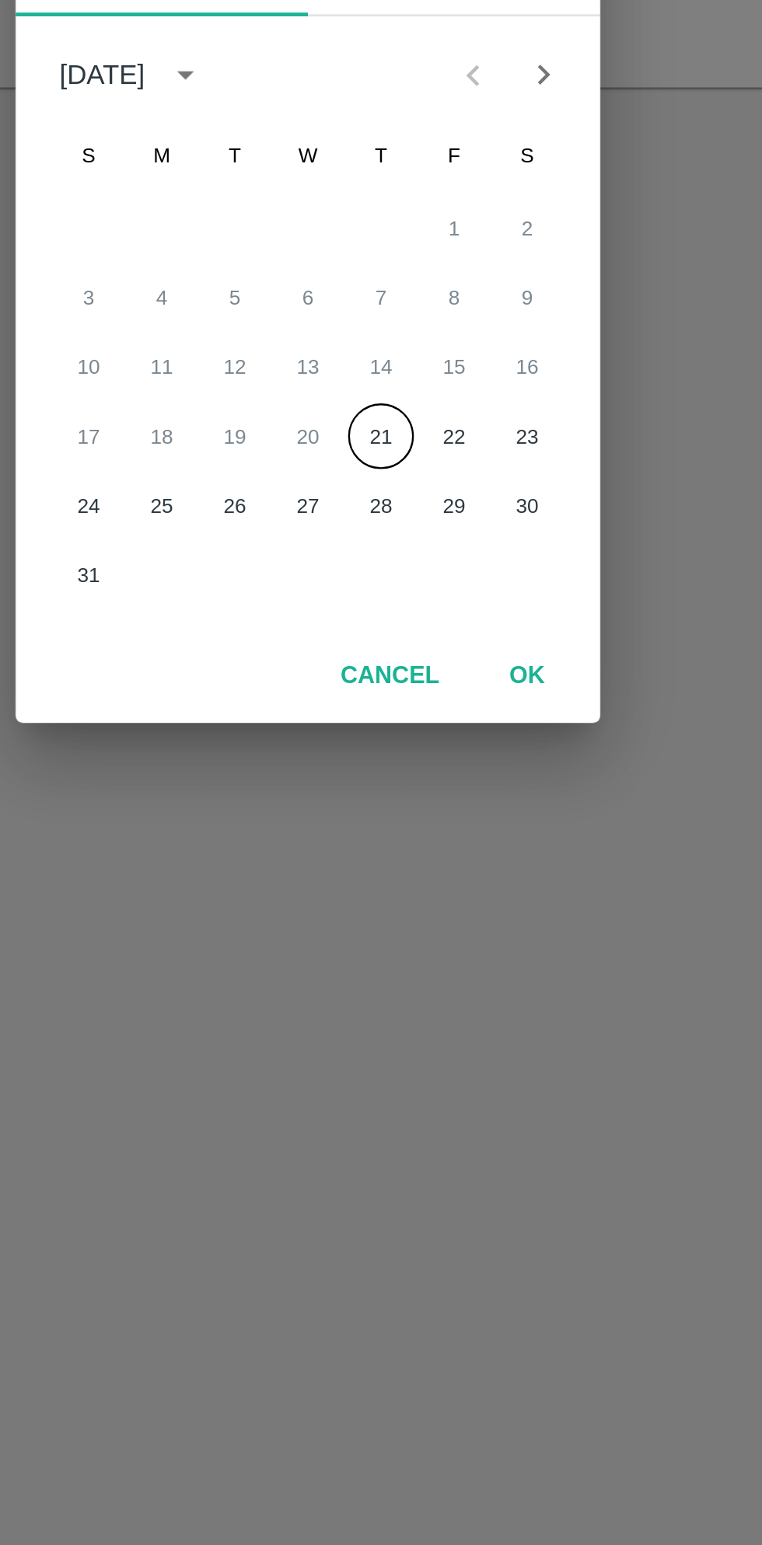
click at [414, 871] on button "21" at bounding box center [412, 868] width 28 height 28
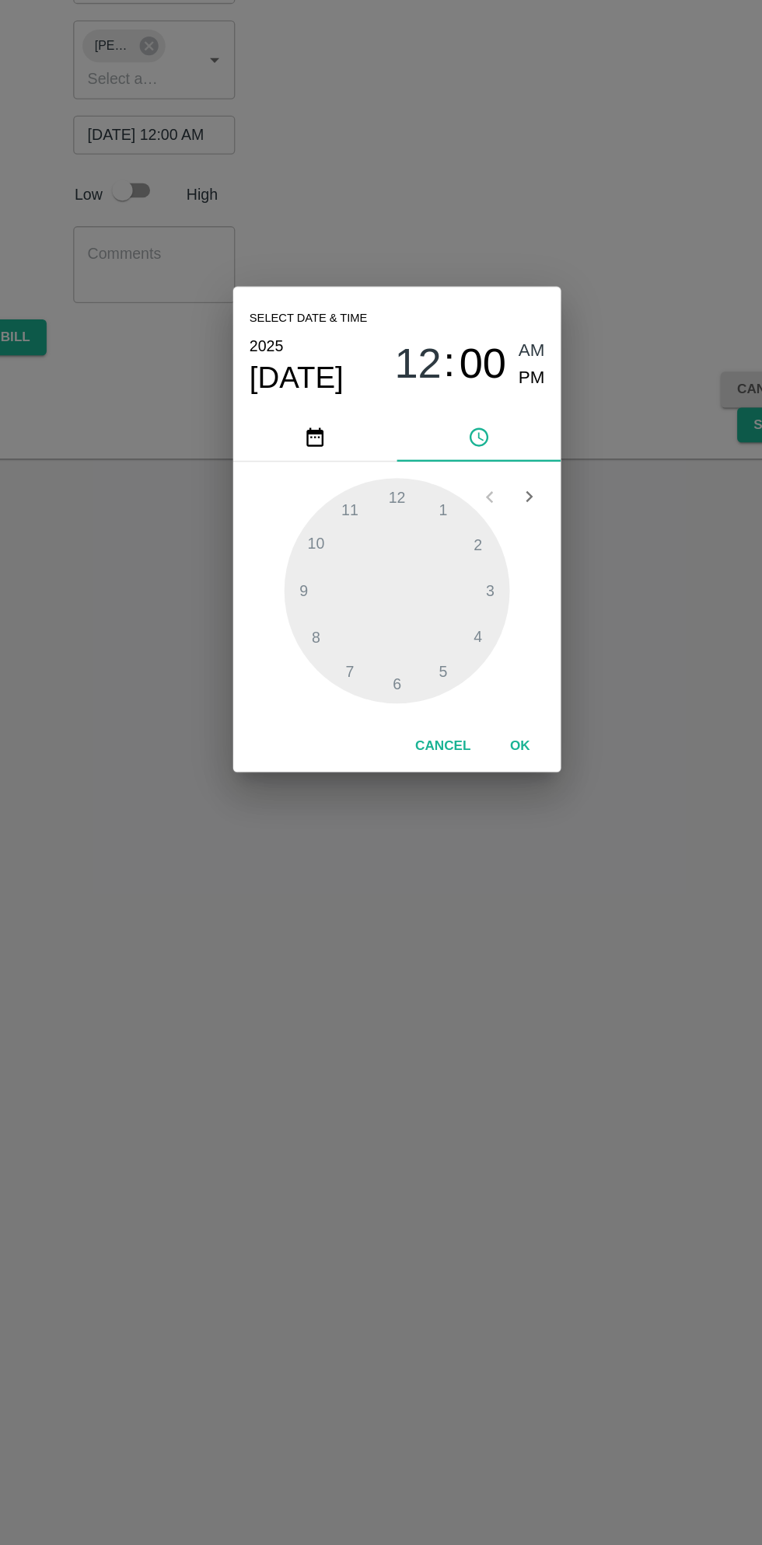
click at [483, 651] on span "PM" at bounding box center [483, 658] width 20 height 21
click at [482, 665] on span "PM" at bounding box center [483, 658] width 20 height 21
click at [382, 752] on div at bounding box center [380, 819] width 171 height 171
click at [417, 880] on div at bounding box center [380, 819] width 171 height 171
type input "[DATE] 12:25 PM"
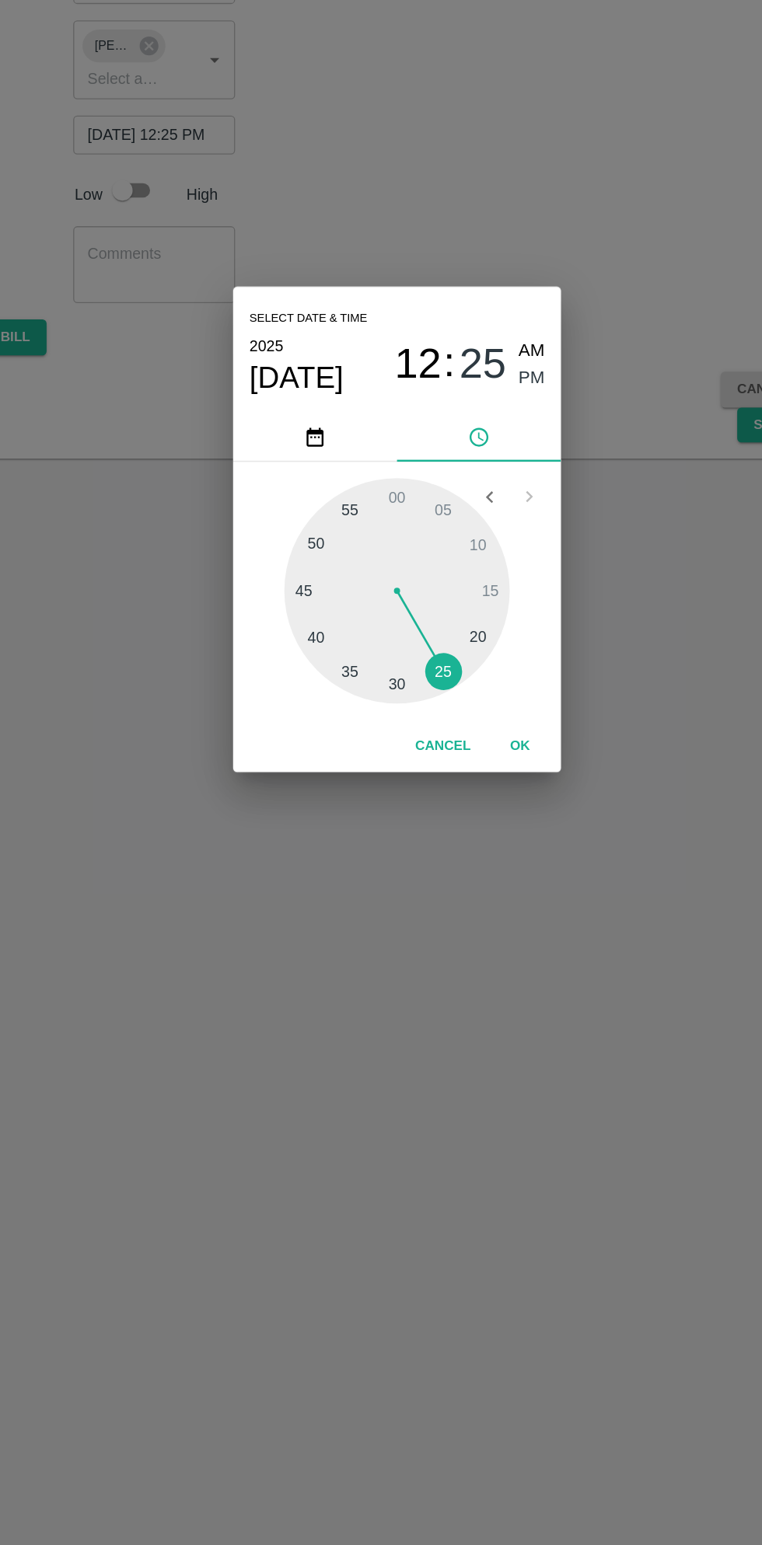
click at [484, 940] on button "OK" at bounding box center [474, 937] width 50 height 27
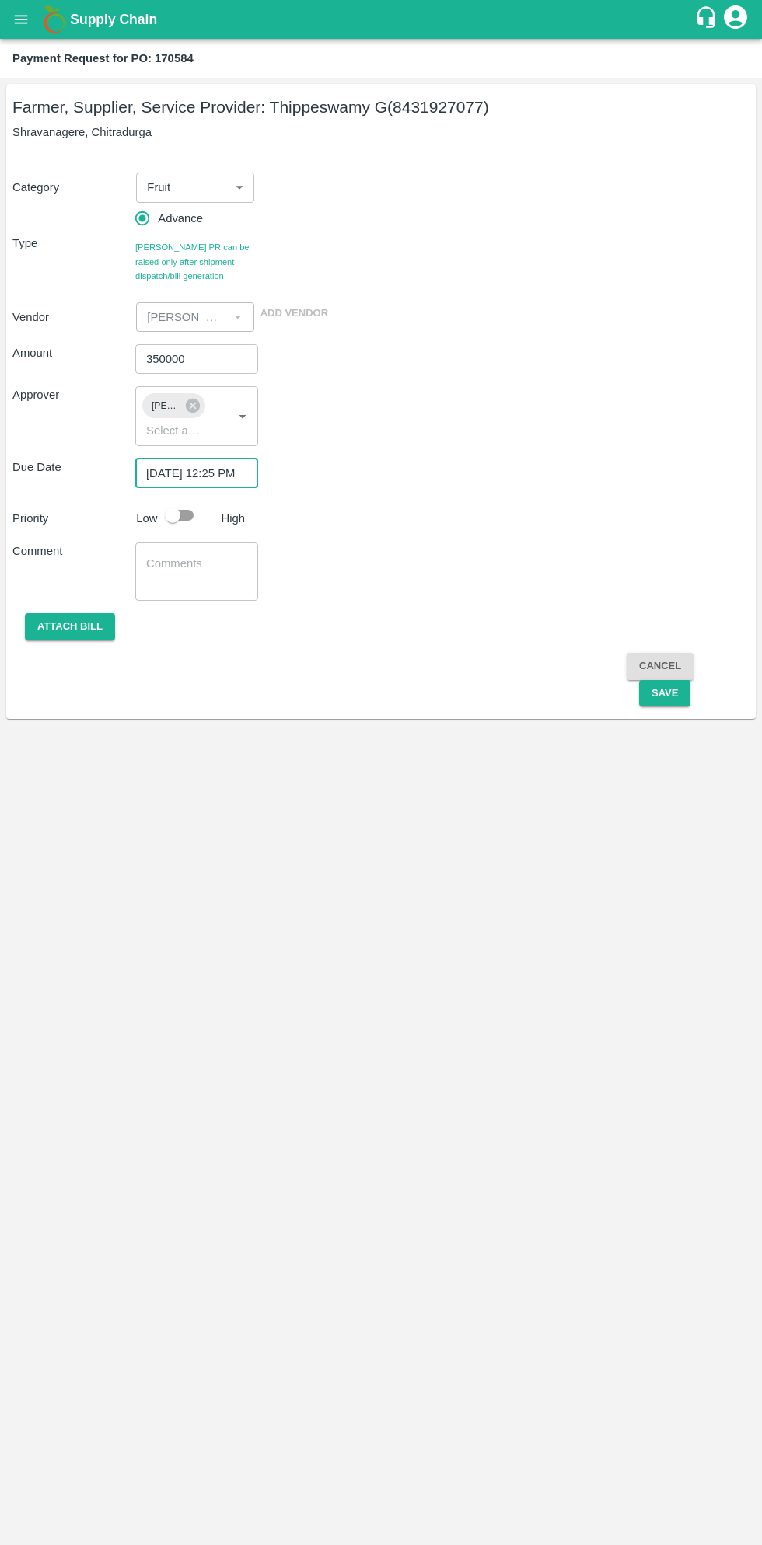
click at [170, 517] on input "checkbox" at bounding box center [172, 516] width 89 height 30
checkbox input "true"
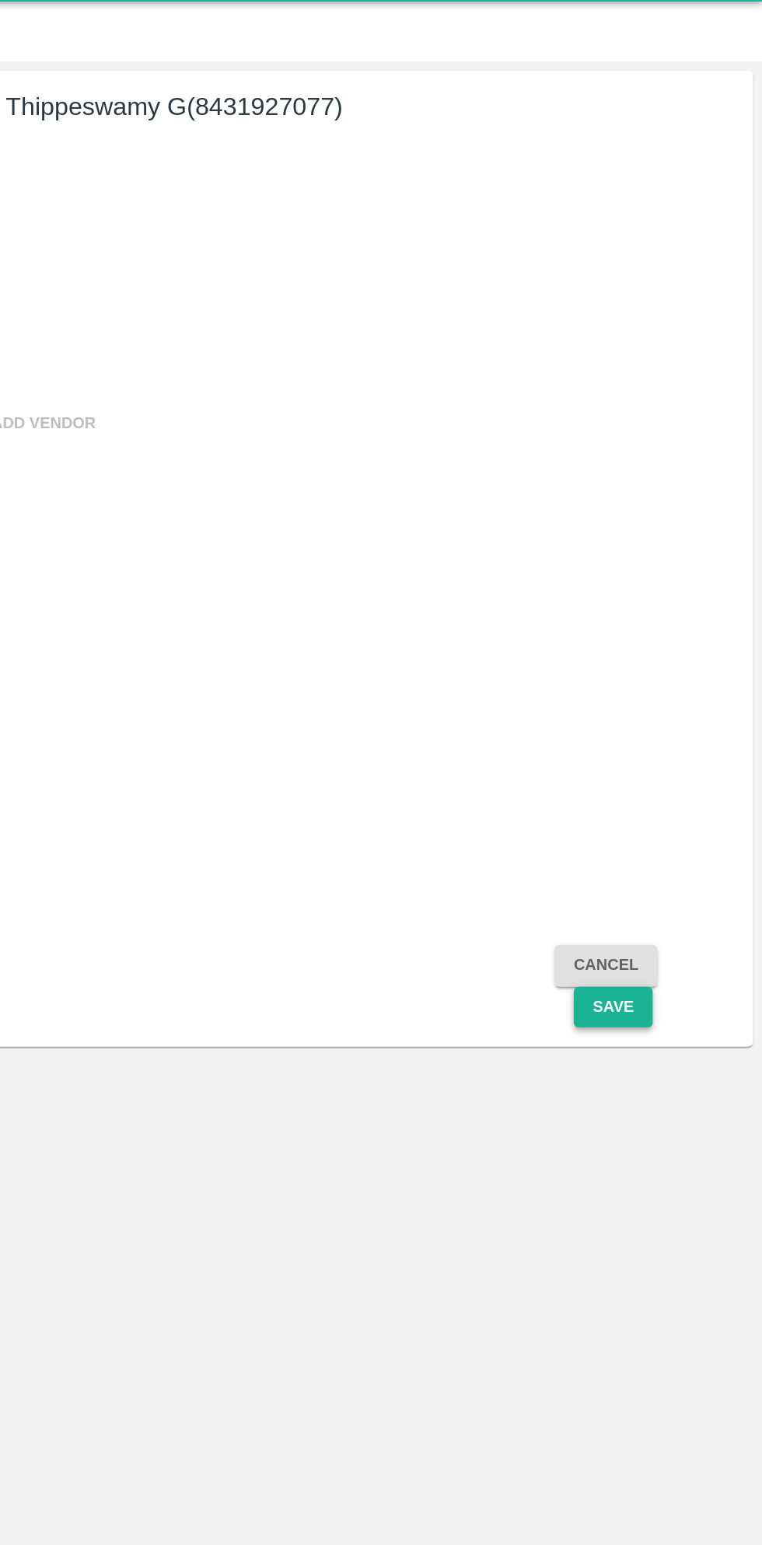
click at [679, 693] on button "Save" at bounding box center [664, 693] width 51 height 27
